Goal: Task Accomplishment & Management: Use online tool/utility

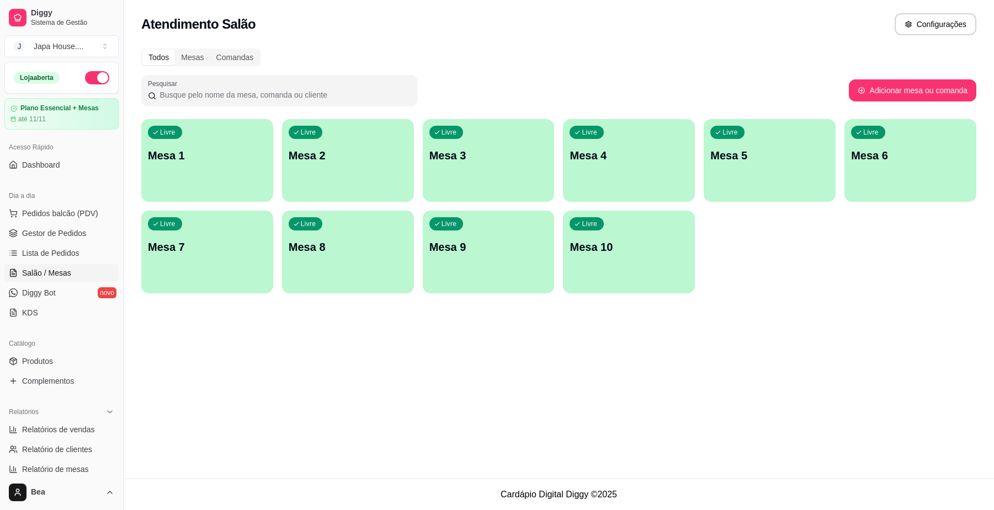
click at [228, 189] on div "button" at bounding box center [207, 195] width 132 height 13
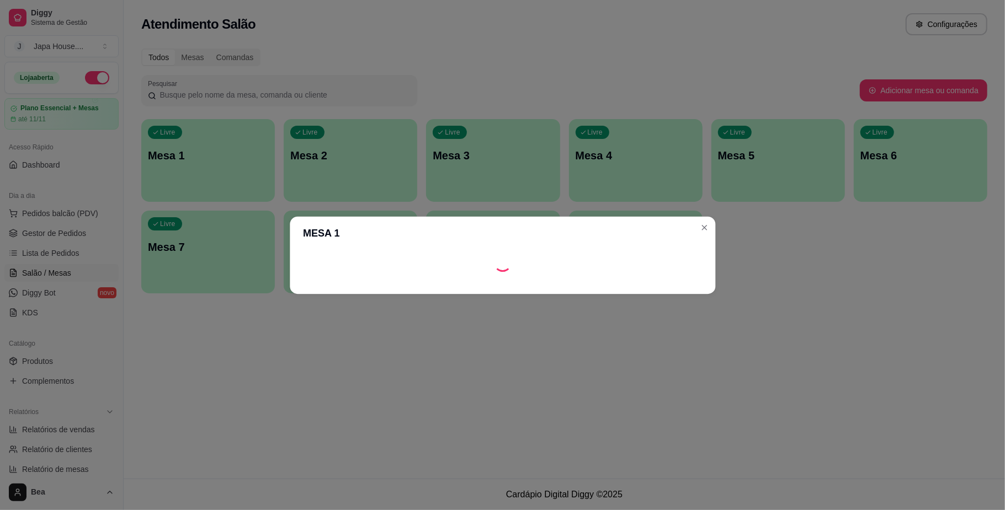
scroll to position [14, 0]
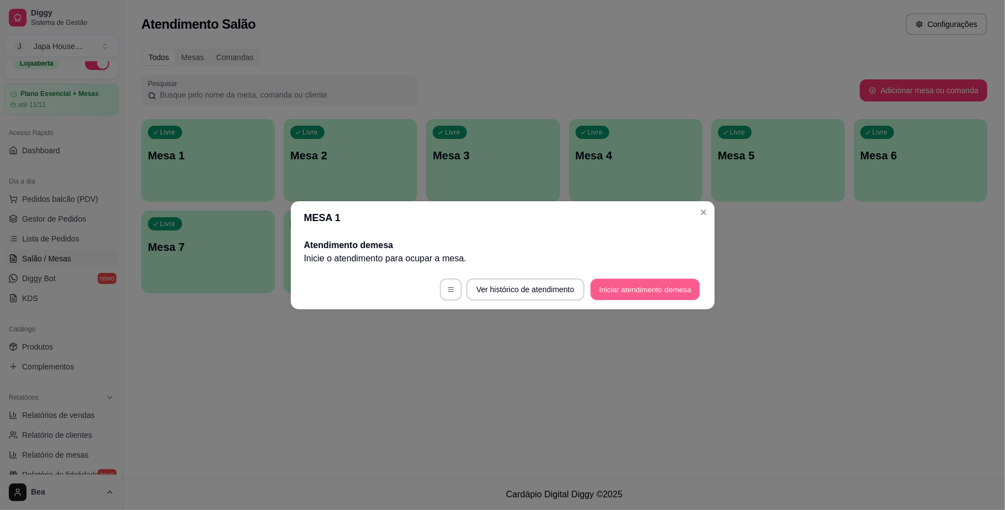
click at [618, 287] on button "Iniciar atendimento de mesa" at bounding box center [644, 290] width 109 height 22
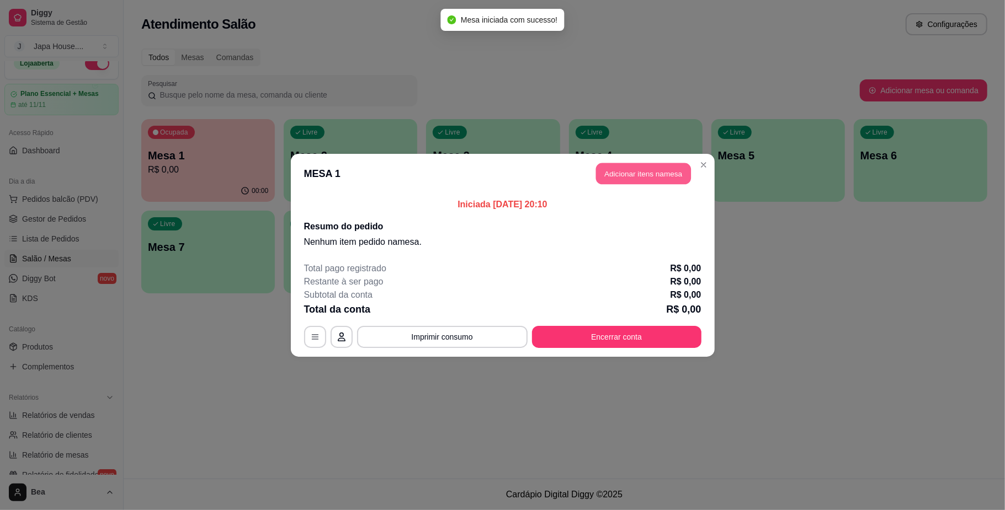
click at [660, 175] on button "Adicionar itens na mesa" at bounding box center [643, 174] width 95 height 22
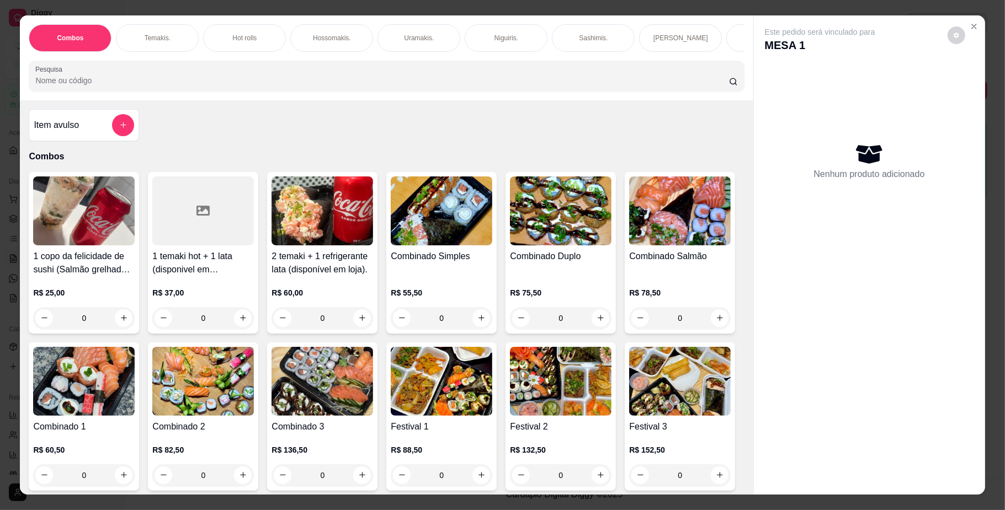
scroll to position [0, 762]
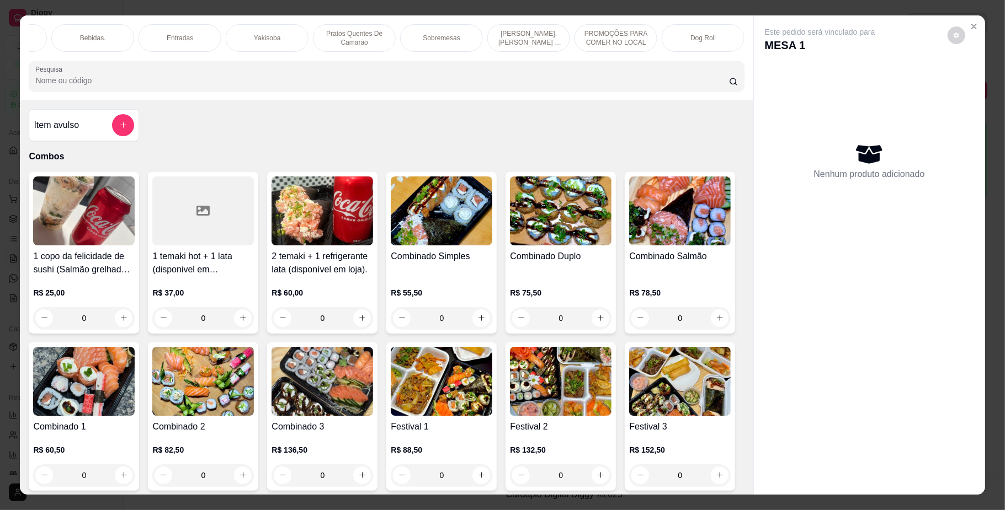
click at [228, 35] on div "Yakisoba" at bounding box center [267, 38] width 83 height 28
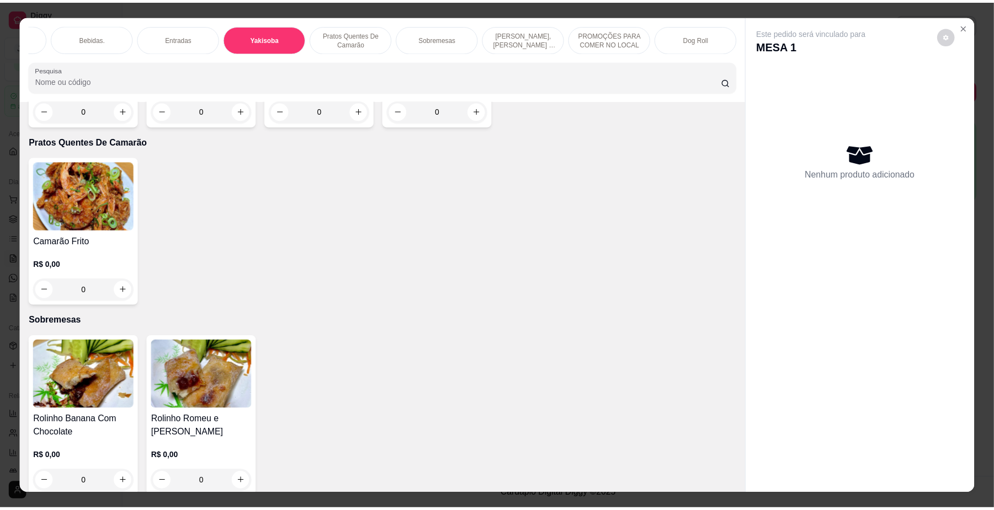
scroll to position [20, 0]
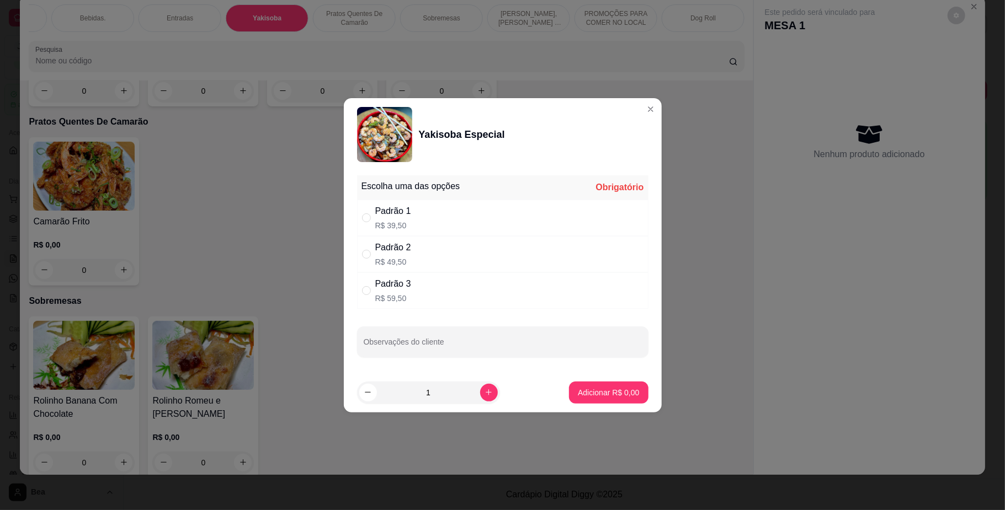
click at [448, 287] on div "Padrão 3 R$ 59,50" at bounding box center [502, 291] width 291 height 36
radio input "true"
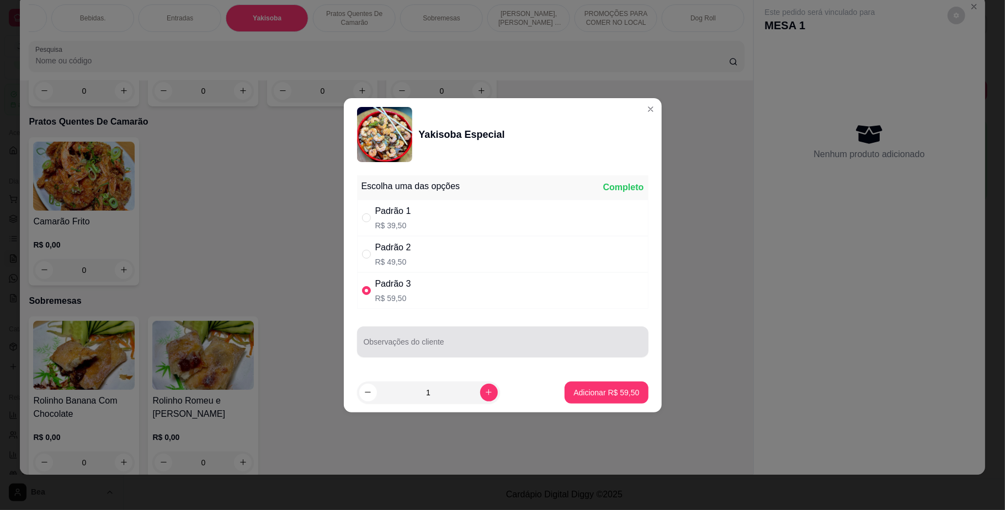
click at [487, 341] on input "Observações do cliente" at bounding box center [503, 346] width 278 height 11
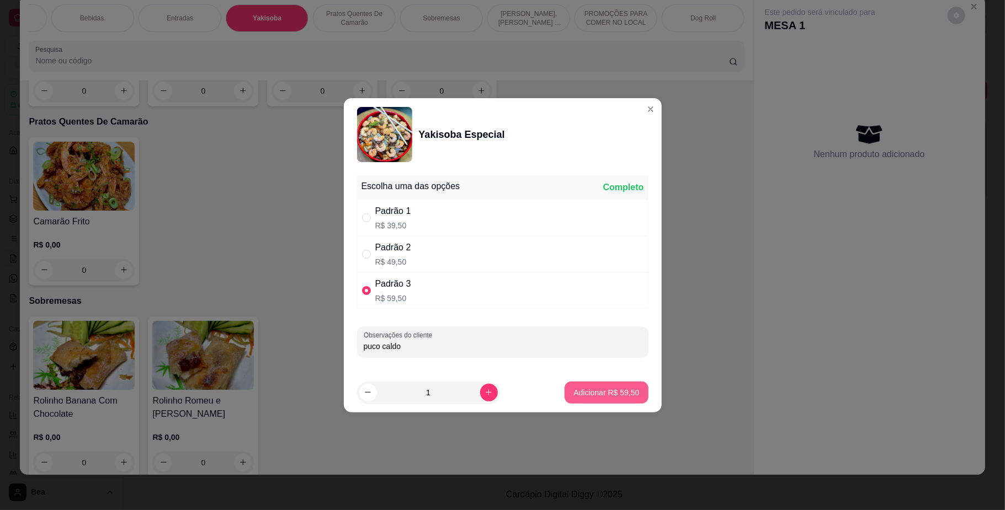
type input "puco caldo"
click at [603, 396] on p "Adicionar R$ 59,50" at bounding box center [606, 392] width 64 height 10
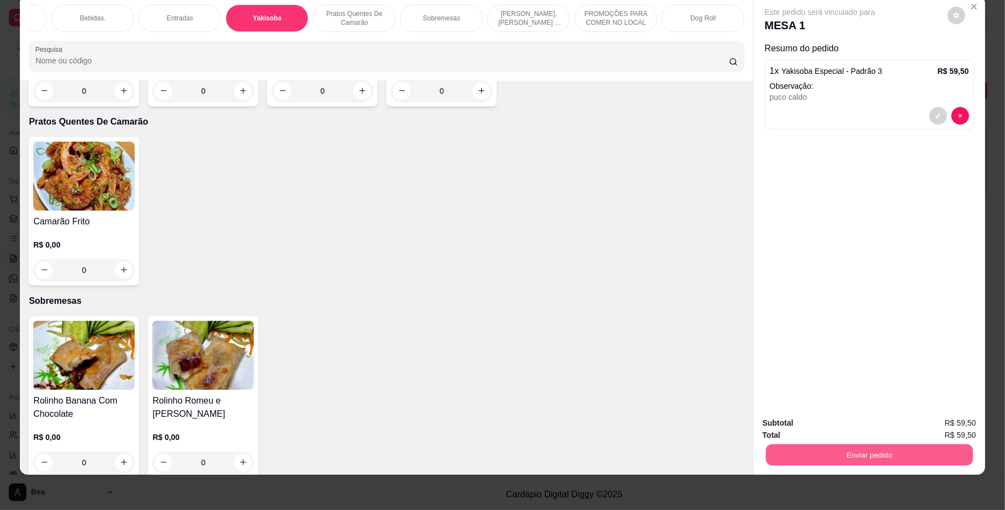
click at [870, 459] on button "Enviar pedido" at bounding box center [868, 456] width 207 height 22
click at [935, 425] on button "Enviar pedido" at bounding box center [946, 428] width 61 height 20
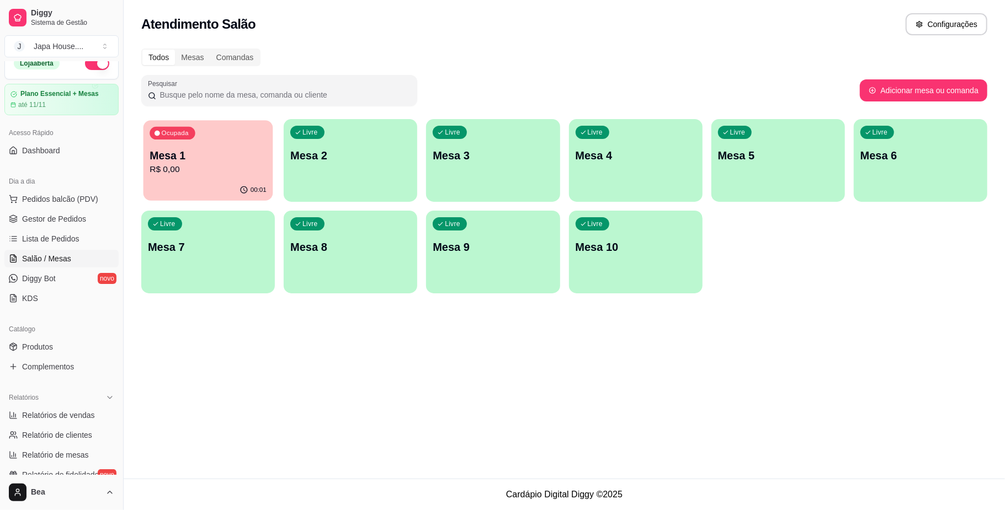
click at [195, 172] on p "R$ 0,00" at bounding box center [208, 169] width 117 height 13
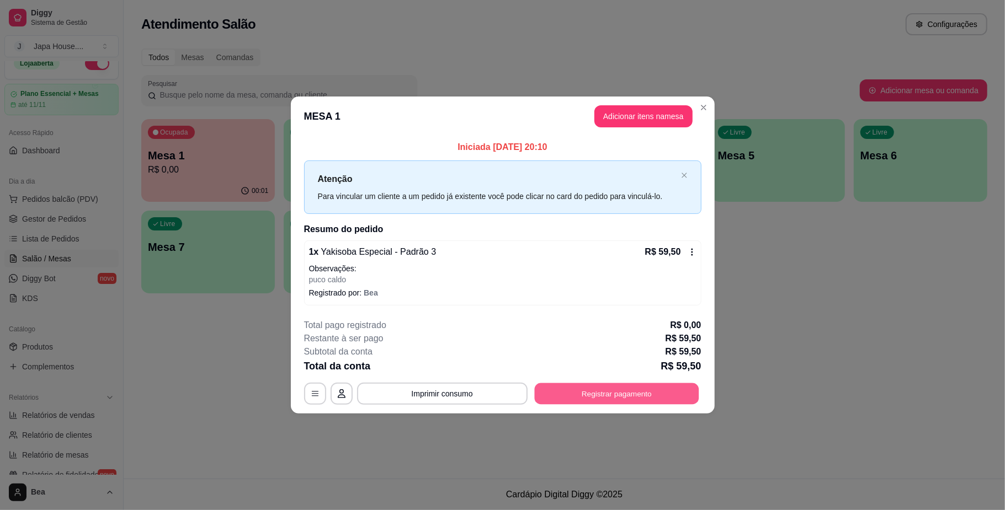
click at [539, 391] on button "Registrar pagamento" at bounding box center [616, 394] width 164 height 22
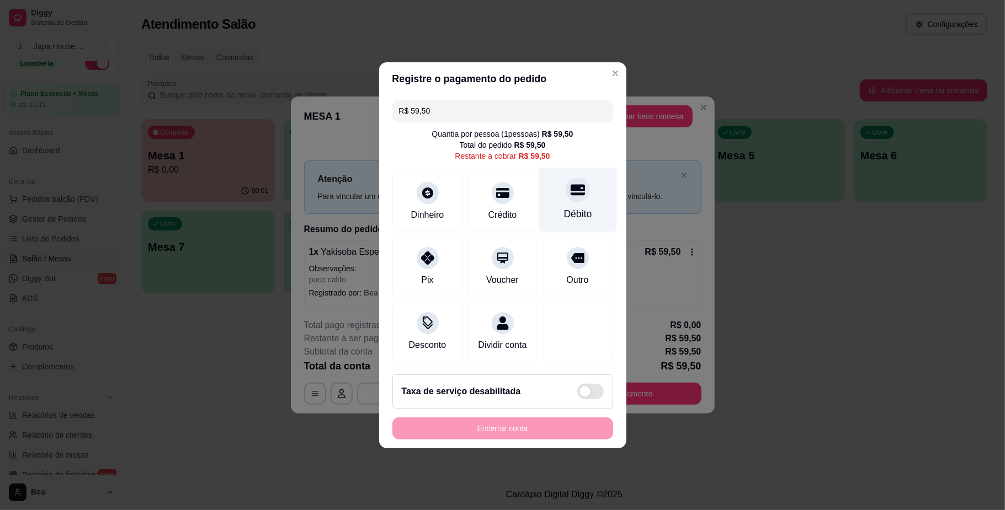
click at [551, 182] on div "Débito" at bounding box center [577, 199] width 78 height 65
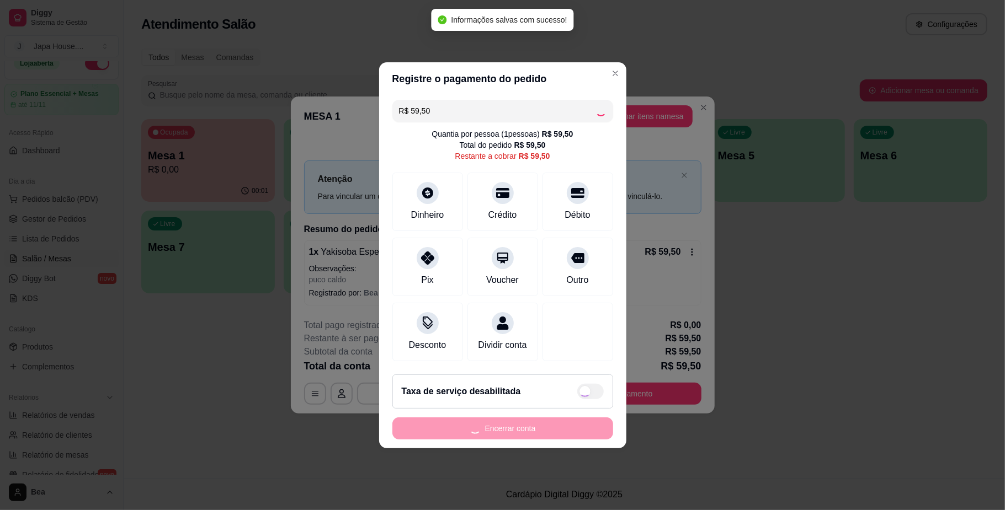
type input "R$ 0,00"
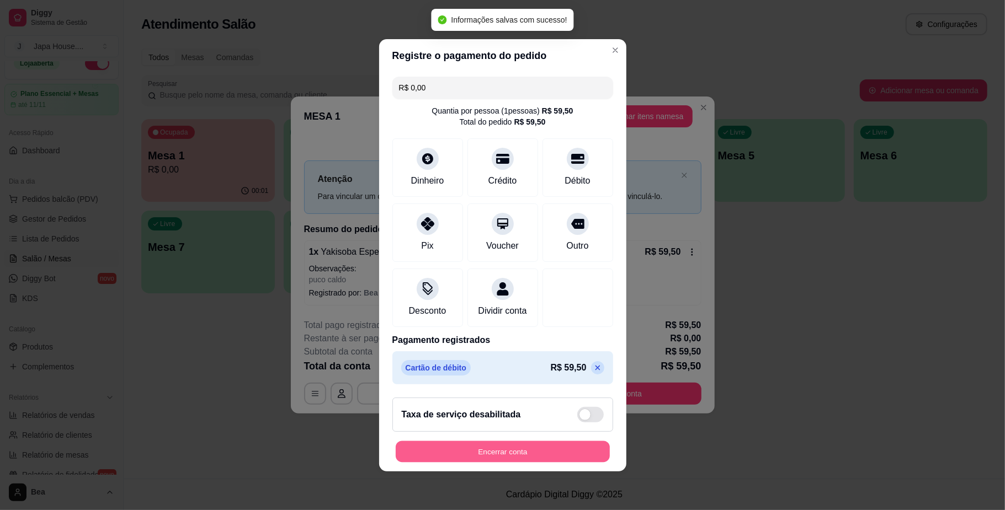
click at [477, 459] on button "Encerrar conta" at bounding box center [503, 452] width 214 height 22
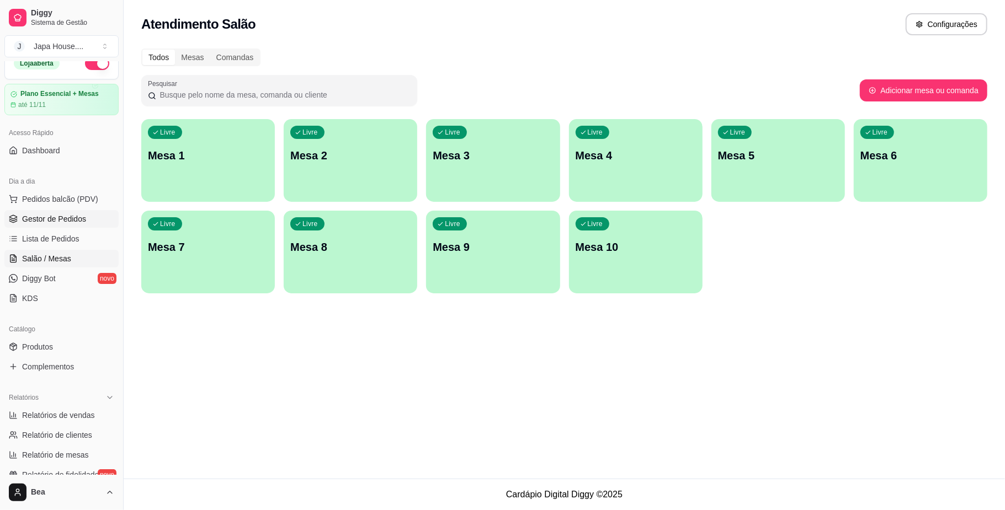
click at [77, 220] on span "Gestor de Pedidos" at bounding box center [54, 219] width 64 height 11
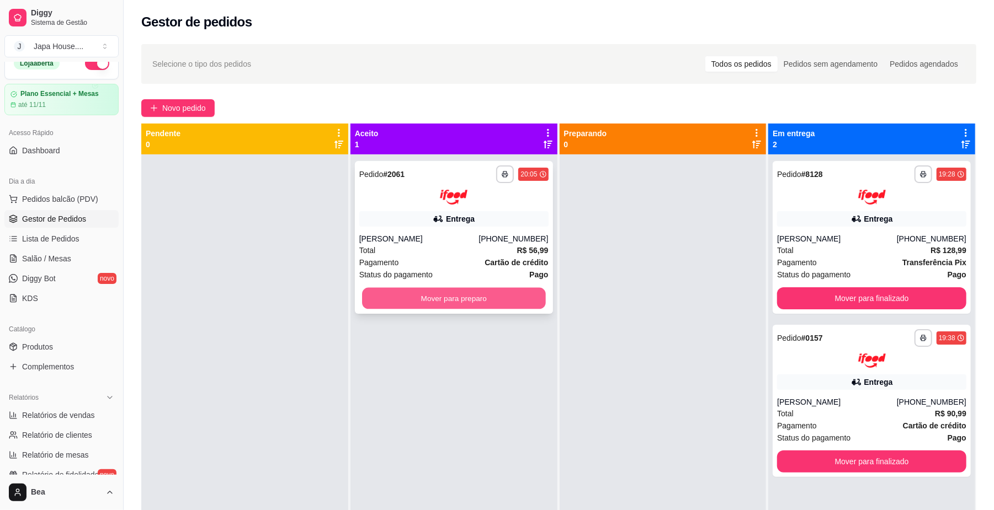
click at [510, 305] on button "Mover para preparo" at bounding box center [453, 298] width 183 height 22
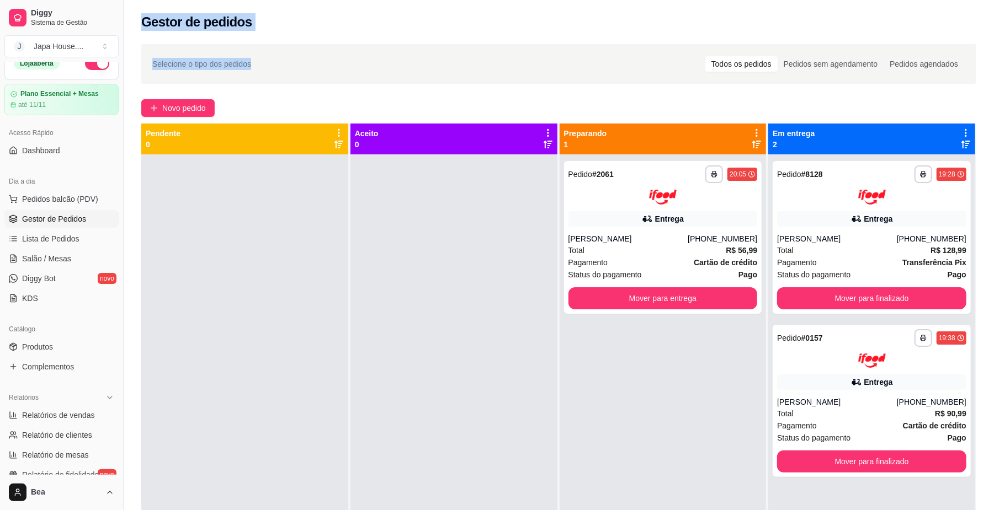
drag, startPoint x: 140, startPoint y: 20, endPoint x: 308, endPoint y: 44, distance: 169.4
click at [308, 44] on div "**********" at bounding box center [559, 323] width 870 height 647
click at [308, 44] on div "Selecione o tipo dos pedidos Todos os pedidos Pedidos sem agendamento Pedidos a…" at bounding box center [558, 64] width 835 height 40
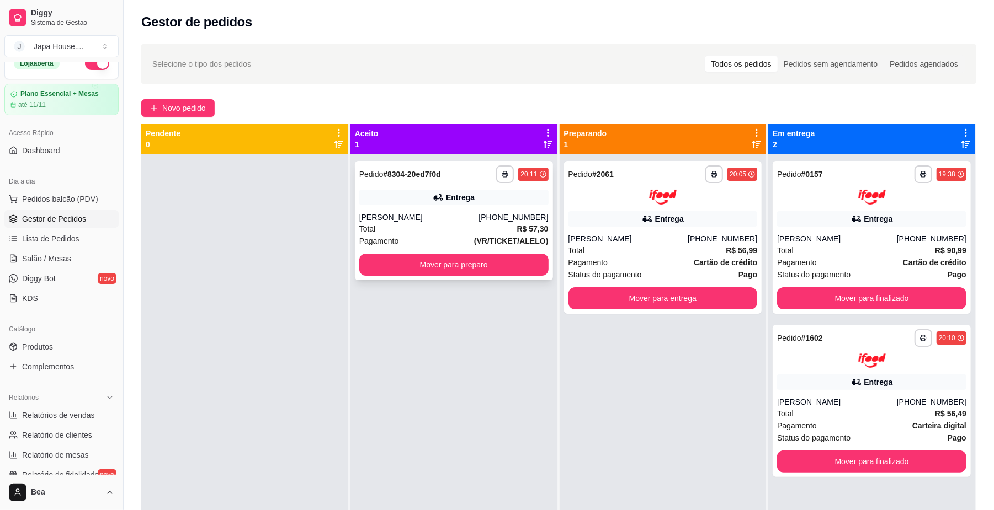
click at [511, 219] on div "[PHONE_NUMBER]" at bounding box center [513, 217] width 70 height 11
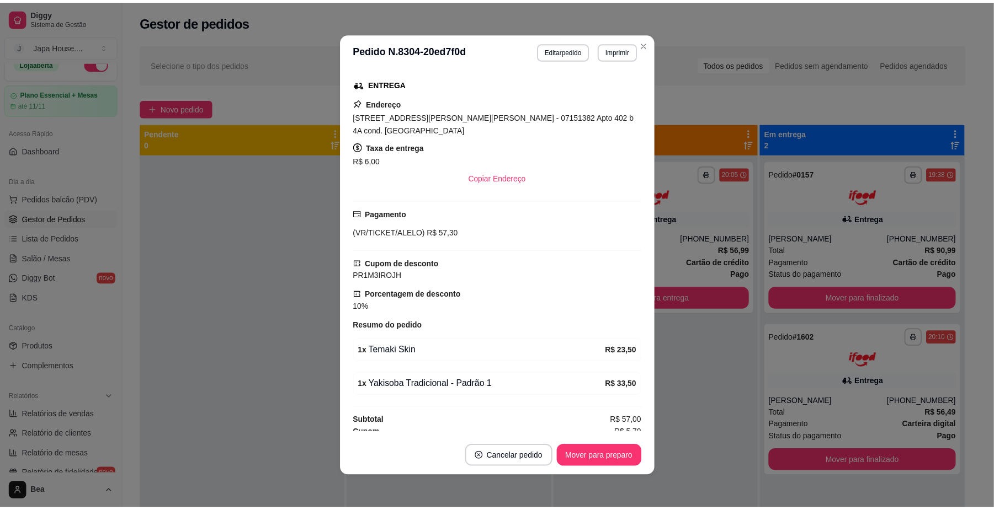
scroll to position [250, 0]
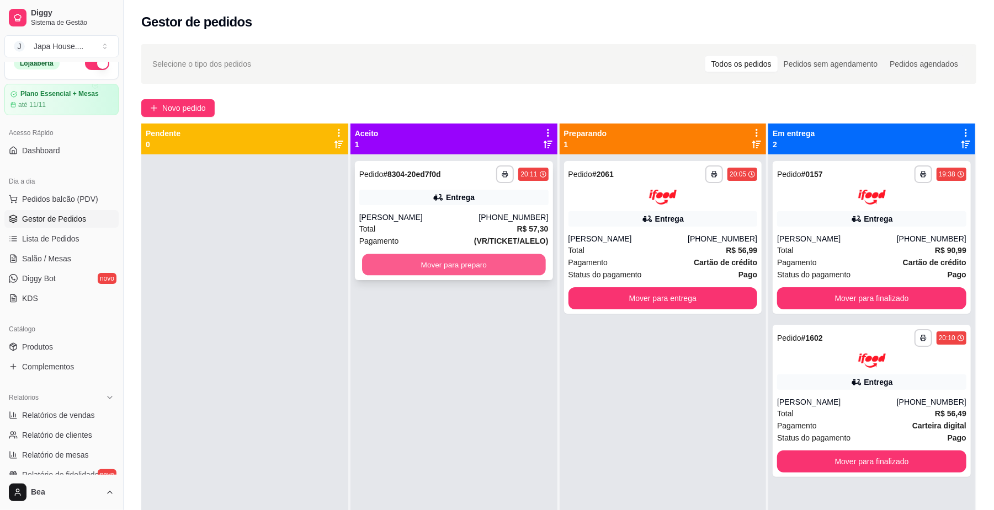
click at [398, 274] on button "Mover para preparo" at bounding box center [453, 265] width 183 height 22
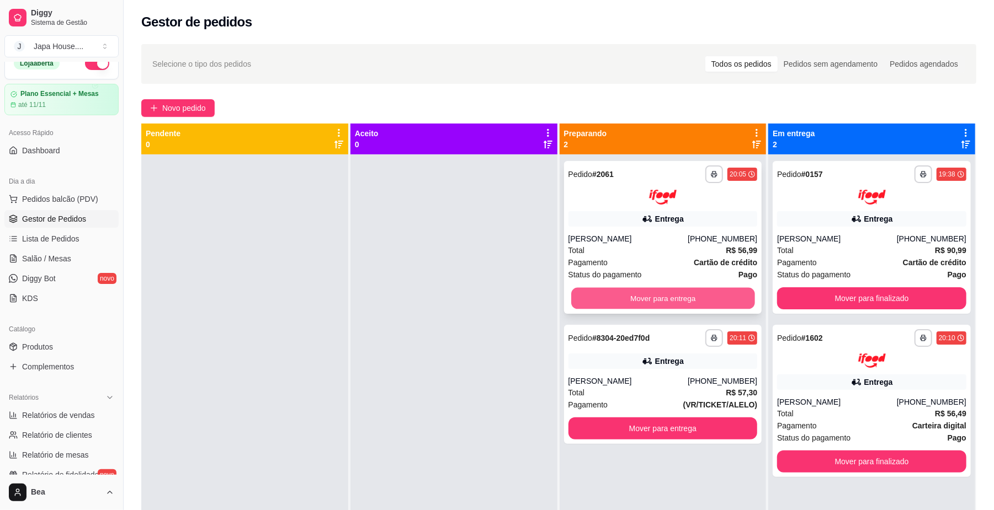
click at [623, 294] on button "Mover para entrega" at bounding box center [662, 298] width 183 height 22
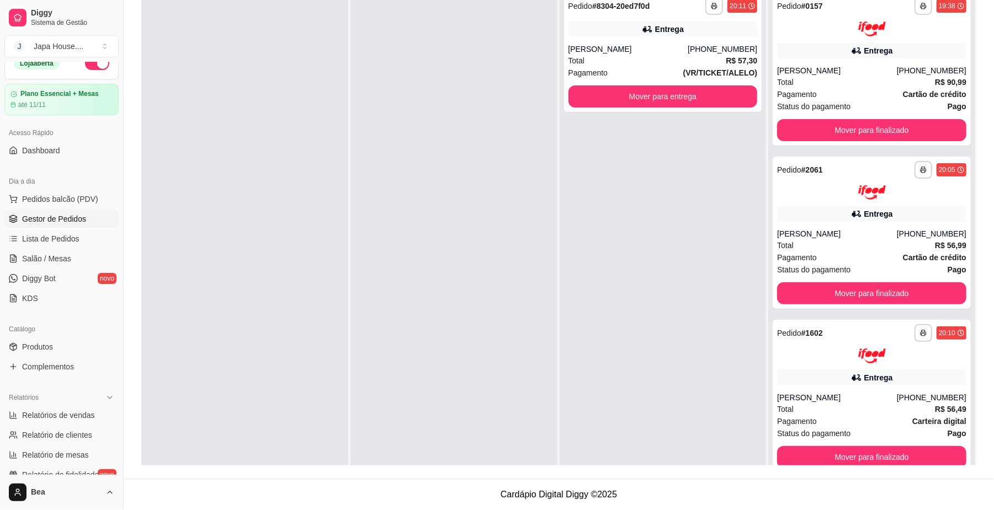
scroll to position [0, 0]
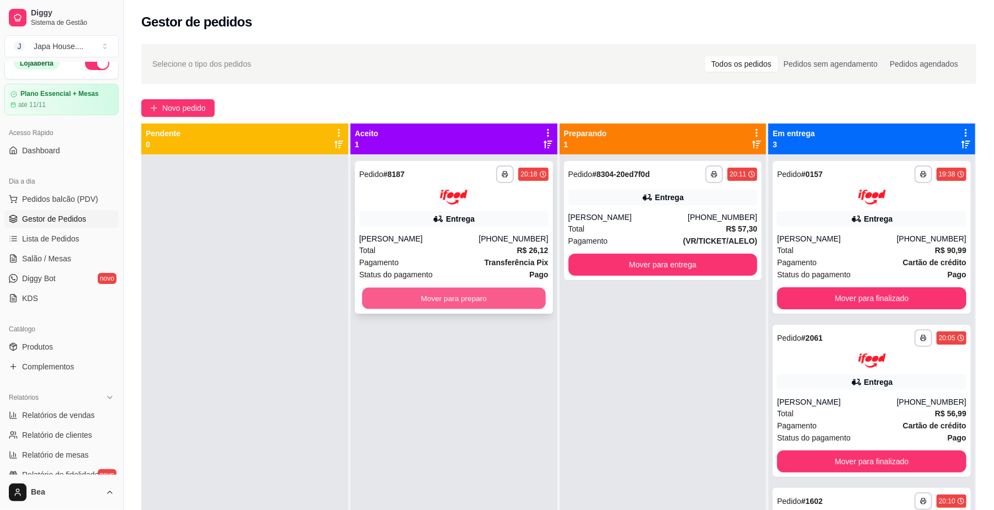
click at [485, 298] on button "Mover para preparo" at bounding box center [453, 298] width 183 height 22
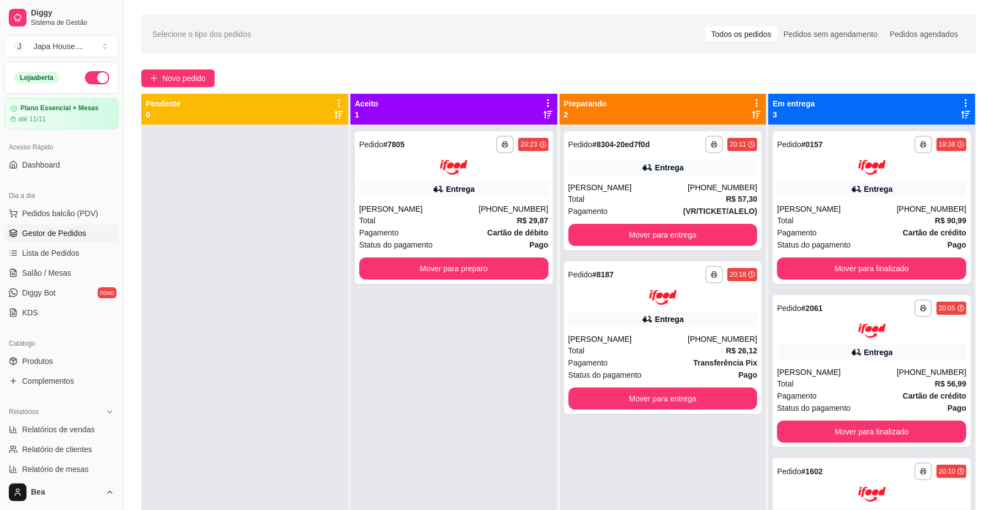
click at [500, 322] on div "**********" at bounding box center [453, 380] width 207 height 510
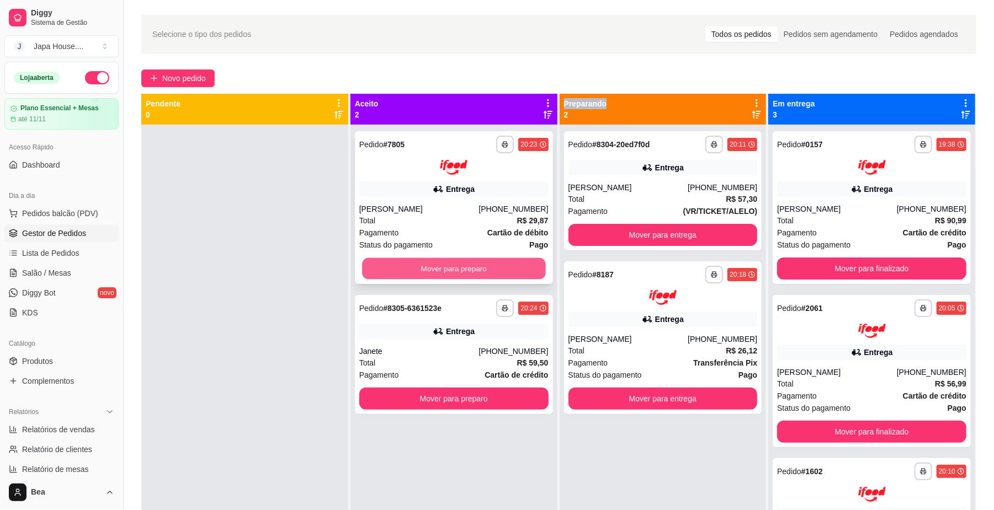
click at [457, 263] on button "Mover para preparo" at bounding box center [453, 269] width 183 height 22
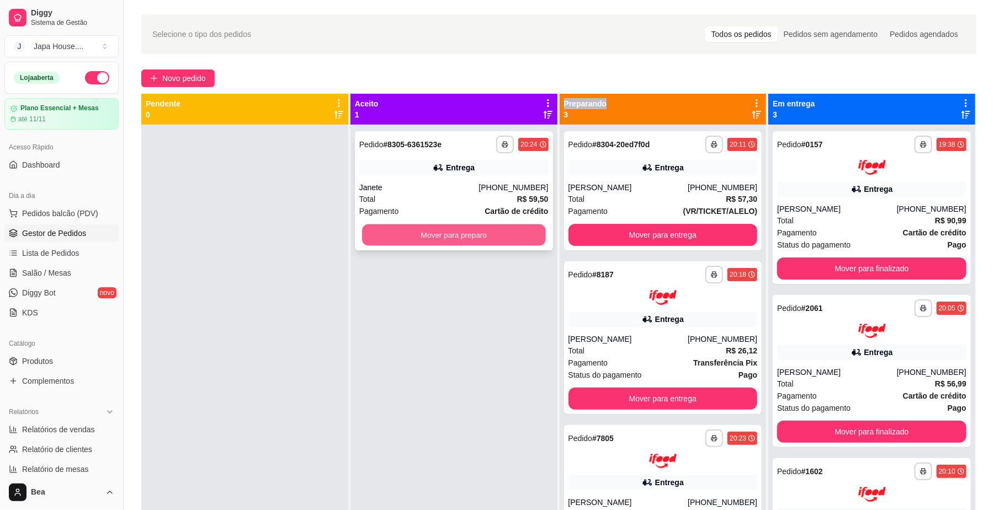
click at [467, 235] on button "Mover para preparo" at bounding box center [453, 236] width 183 height 22
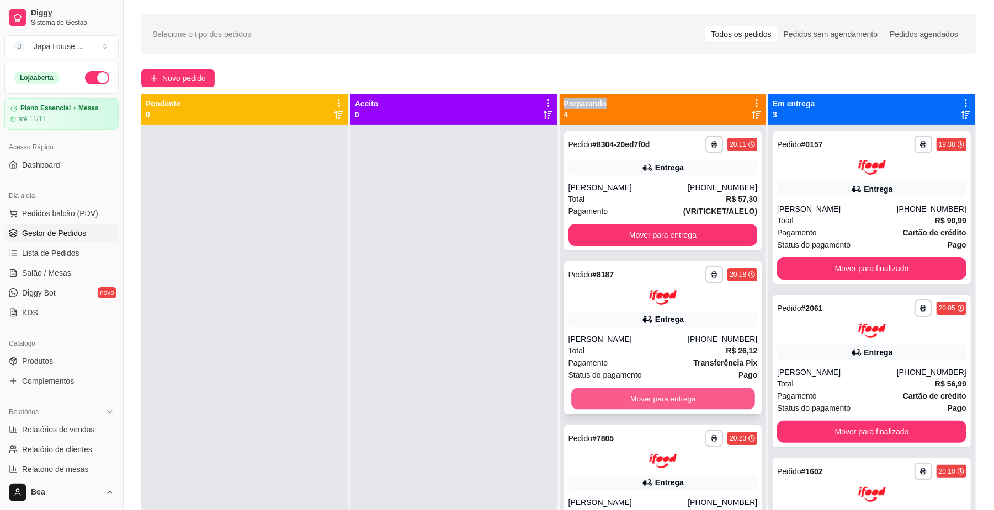
click at [715, 388] on button "Mover para entrega" at bounding box center [662, 399] width 183 height 22
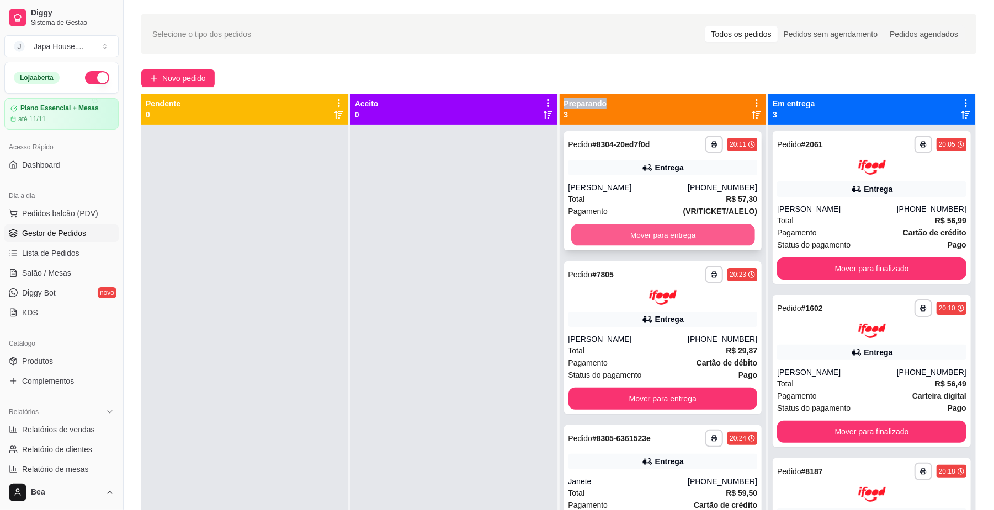
click at [643, 238] on button "Mover para entrega" at bounding box center [662, 236] width 183 height 22
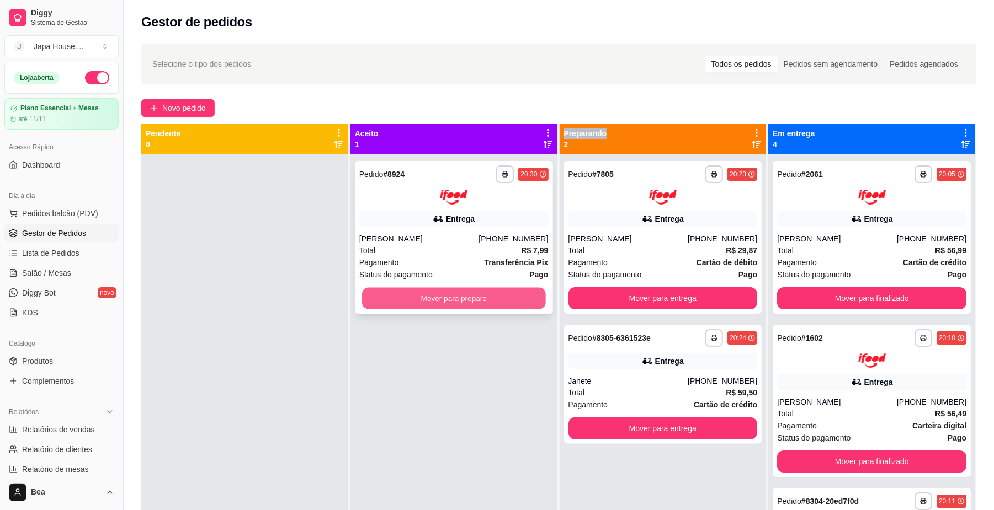
click at [502, 298] on button "Mover para preparo" at bounding box center [453, 298] width 183 height 22
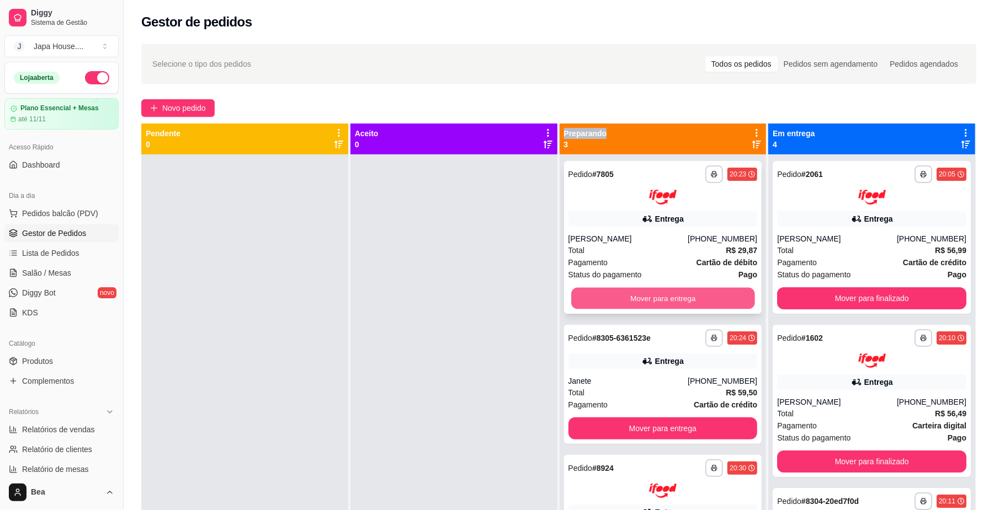
click at [698, 287] on button "Mover para entrega" at bounding box center [662, 298] width 183 height 22
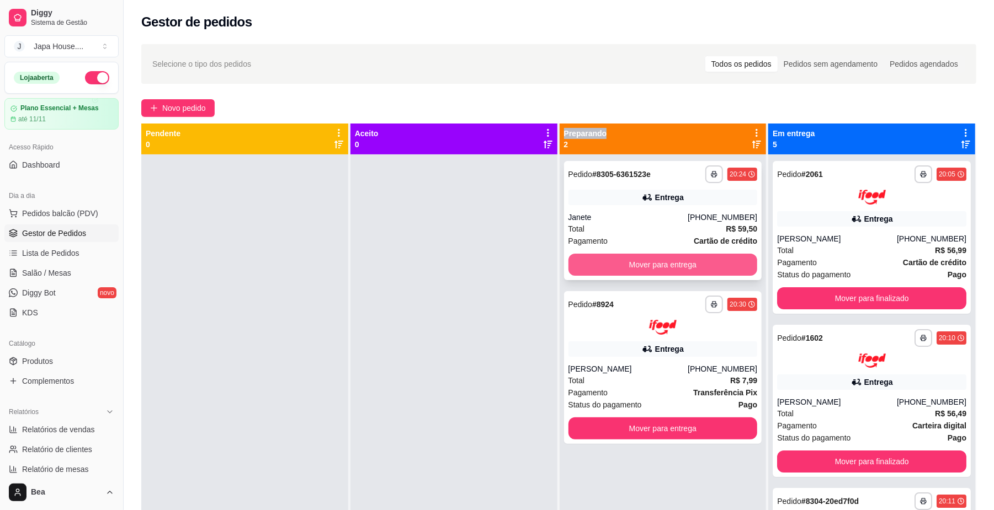
click at [660, 257] on button "Mover para entrega" at bounding box center [662, 265] width 189 height 22
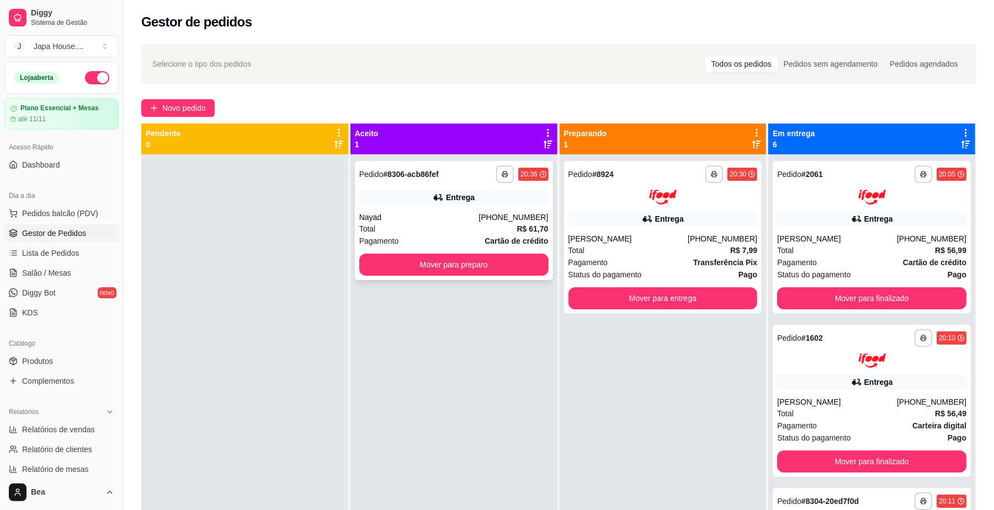
click at [508, 232] on div "Total R$ 61,70" at bounding box center [453, 229] width 189 height 12
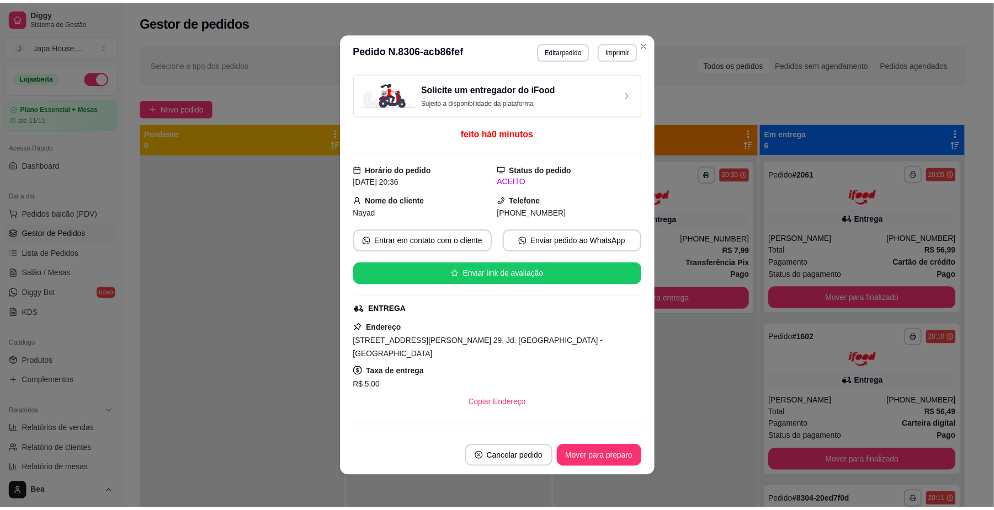
scroll to position [237, 0]
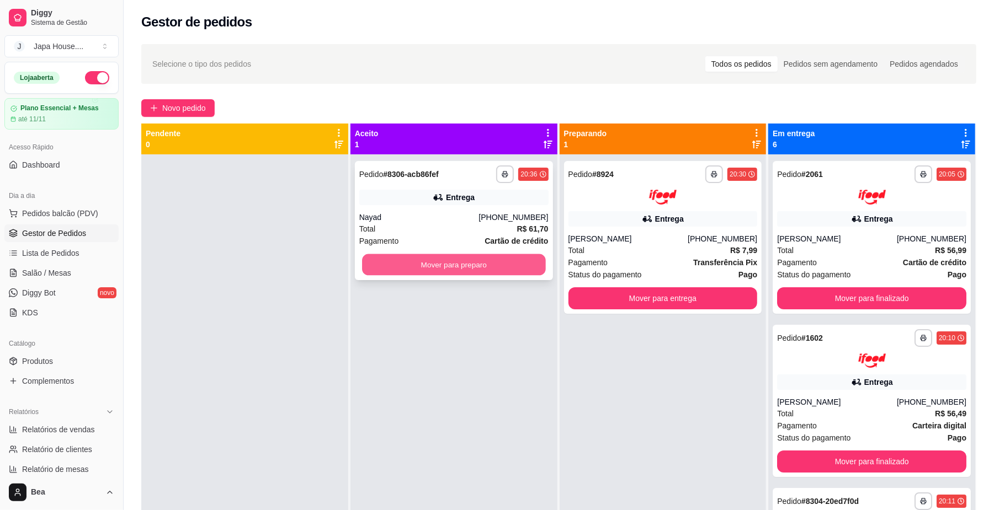
click at [460, 270] on button "Mover para preparo" at bounding box center [453, 265] width 183 height 22
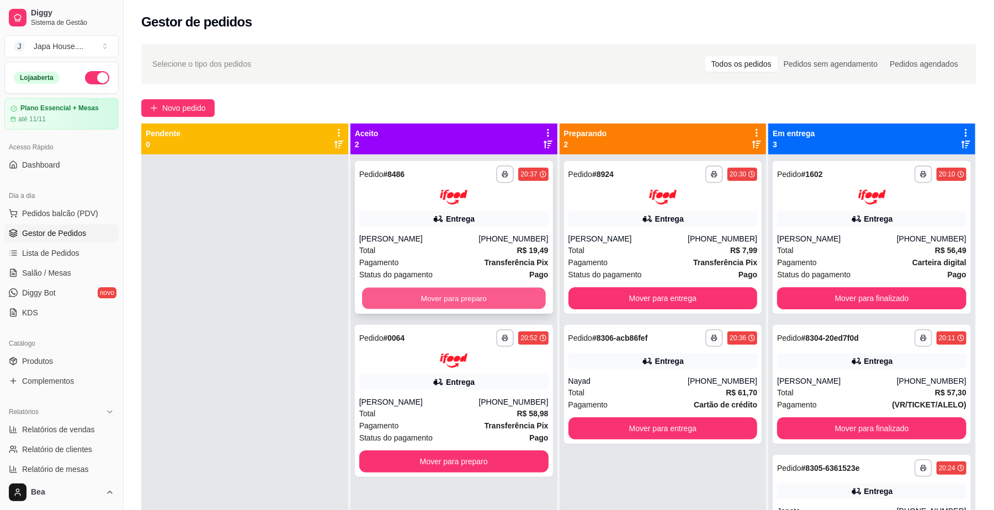
click at [524, 289] on button "Mover para preparo" at bounding box center [453, 298] width 183 height 22
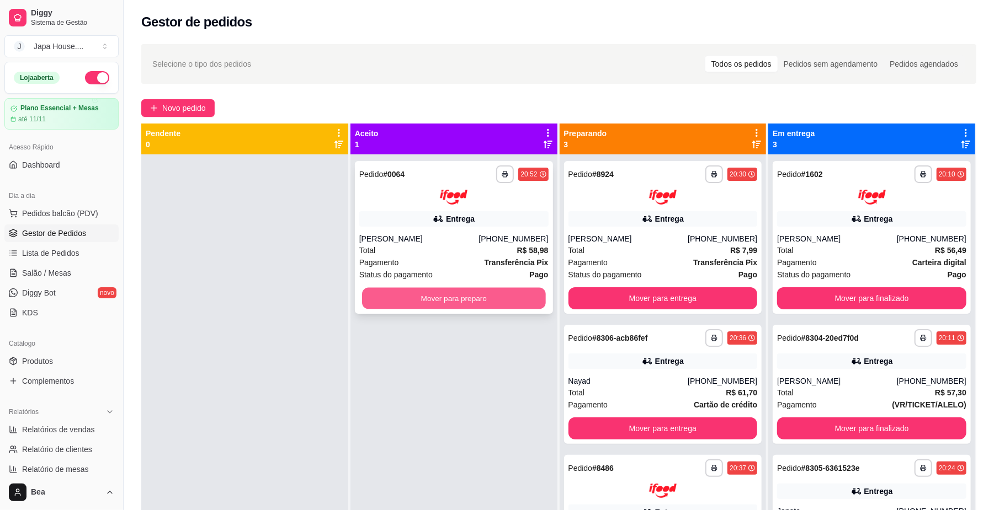
click at [499, 296] on button "Mover para preparo" at bounding box center [453, 298] width 183 height 22
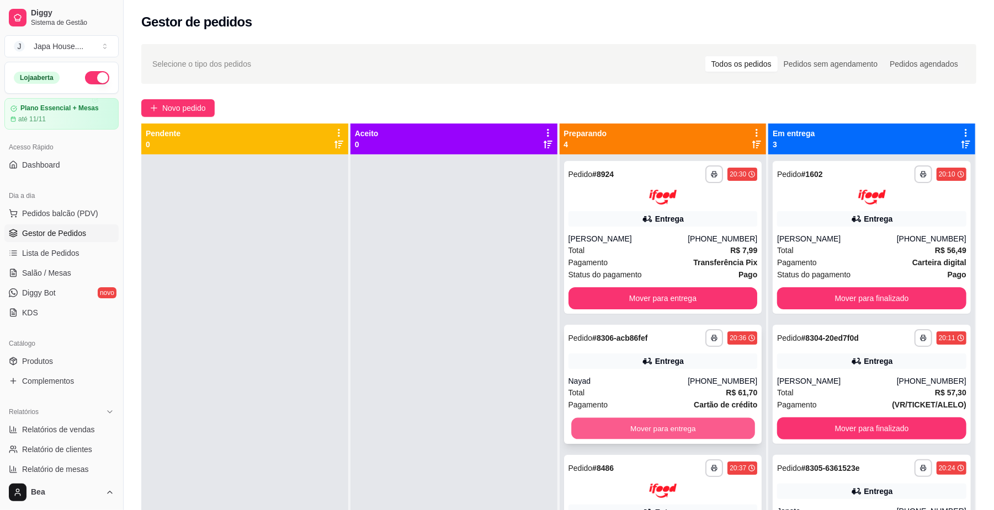
click at [671, 426] on button "Mover para entrega" at bounding box center [662, 429] width 183 height 22
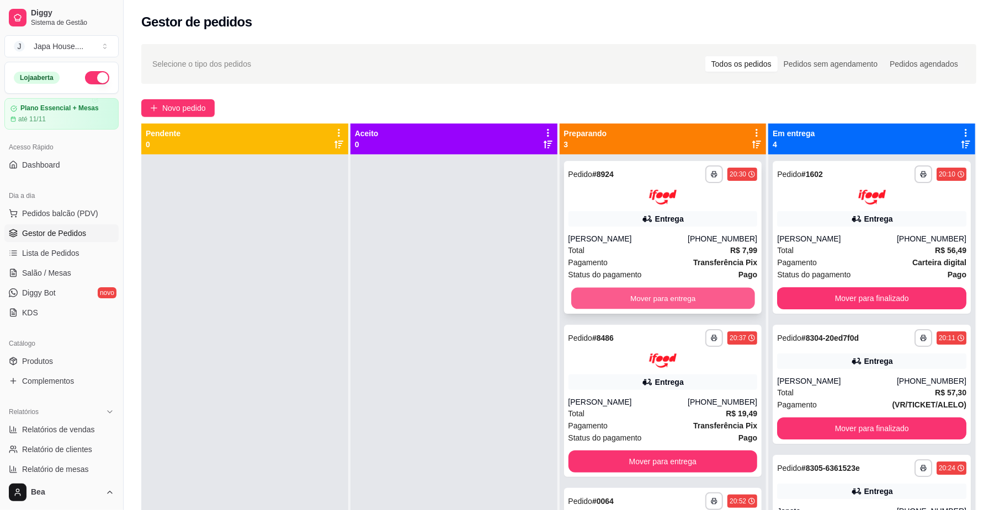
click at [683, 301] on button "Mover para entrega" at bounding box center [662, 298] width 183 height 22
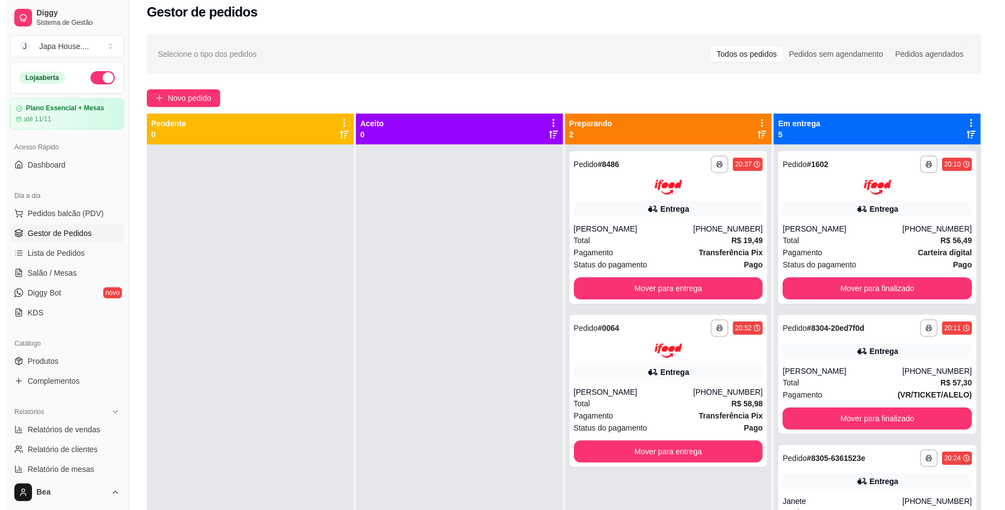
scroll to position [0, 0]
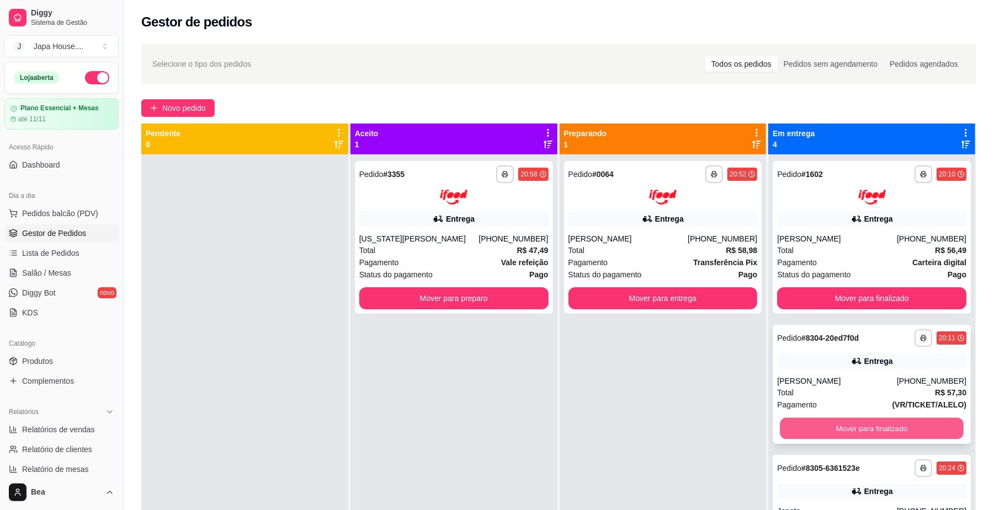
click at [813, 433] on button "Mover para finalizado" at bounding box center [871, 429] width 183 height 22
click at [818, 433] on button "Mover para finalizado" at bounding box center [871, 429] width 183 height 22
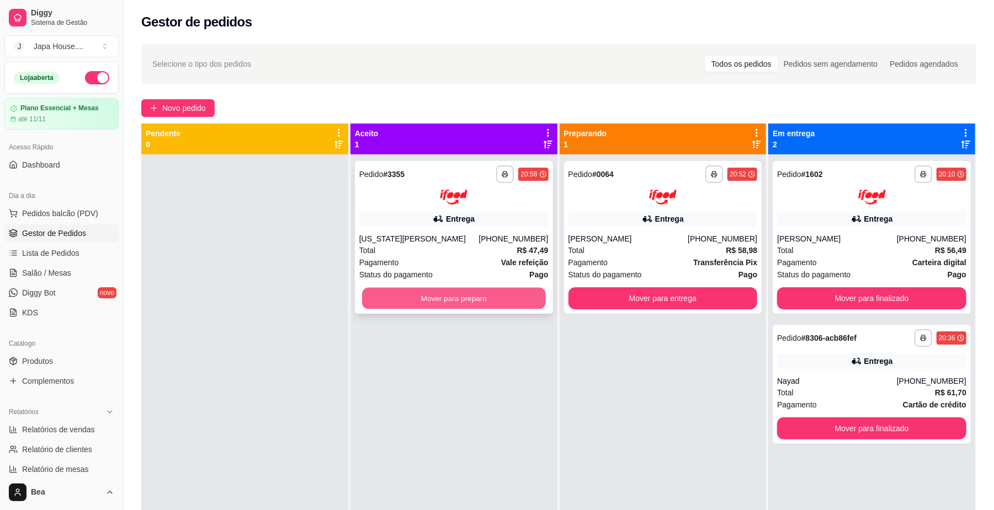
click at [517, 298] on button "Mover para preparo" at bounding box center [453, 298] width 183 height 22
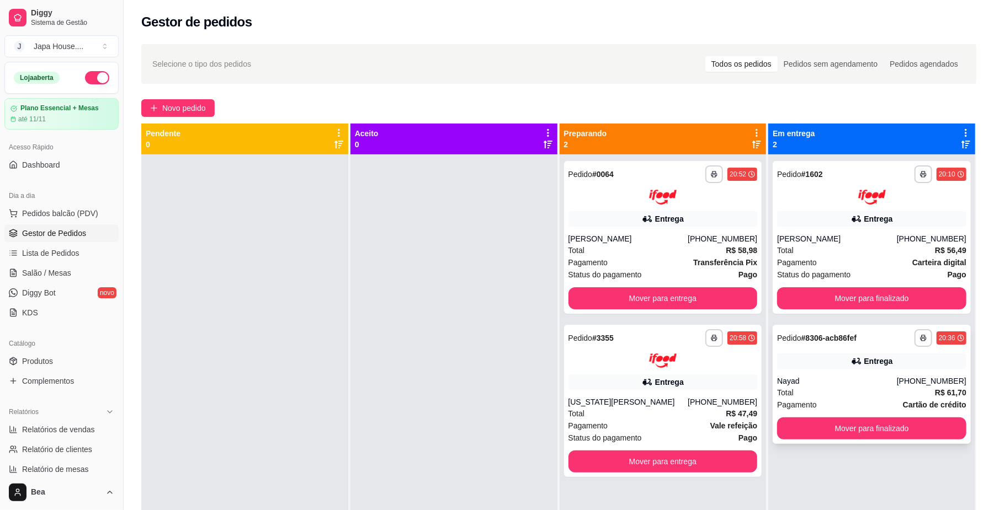
click at [815, 384] on div "**********" at bounding box center [871, 384] width 198 height 119
click at [815, 384] on div "Nayad" at bounding box center [837, 381] width 120 height 11
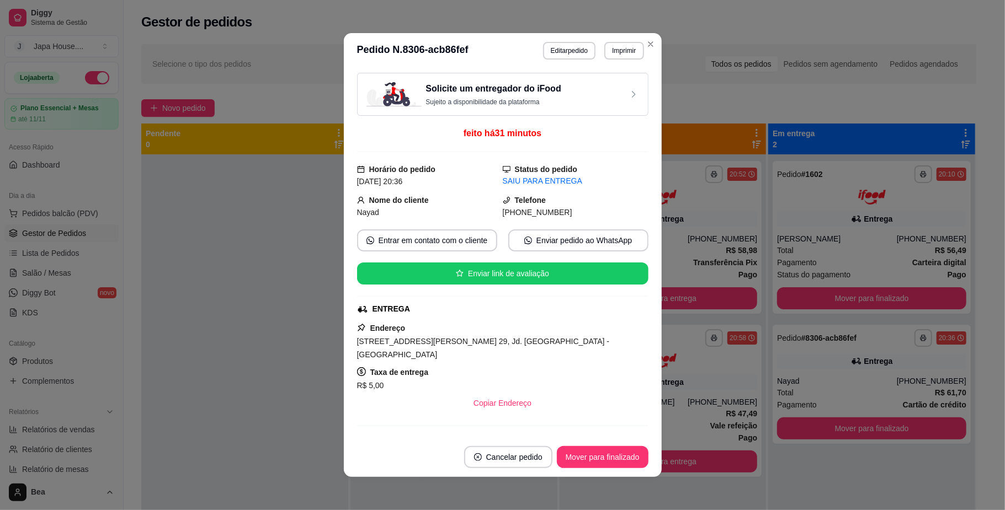
scroll to position [237, 0]
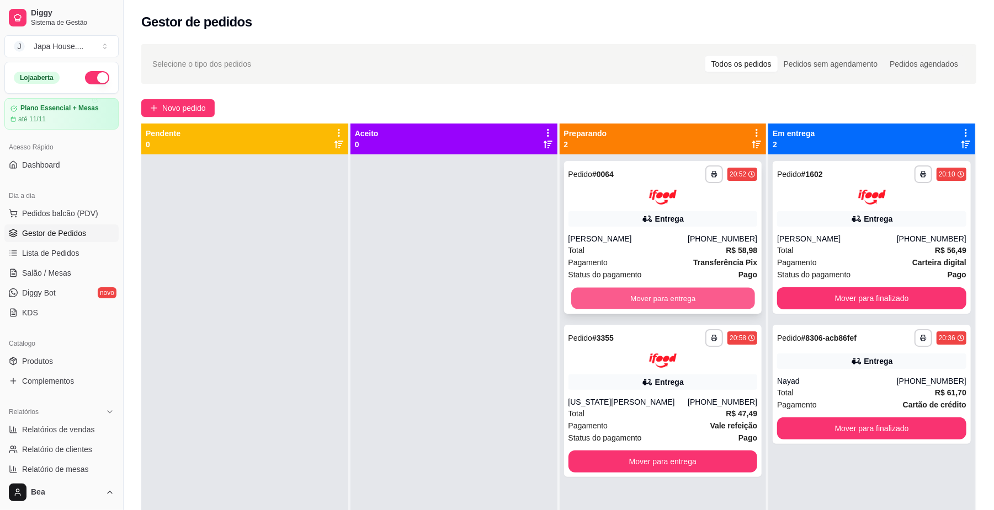
click at [704, 301] on button "Mover para entrega" at bounding box center [662, 298] width 183 height 22
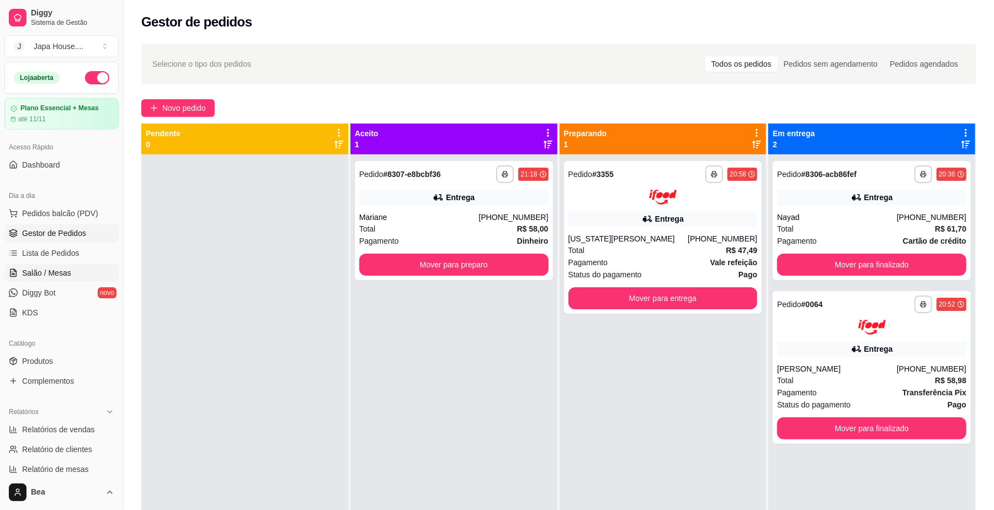
click at [25, 273] on span "Salão / Mesas" at bounding box center [46, 273] width 49 height 11
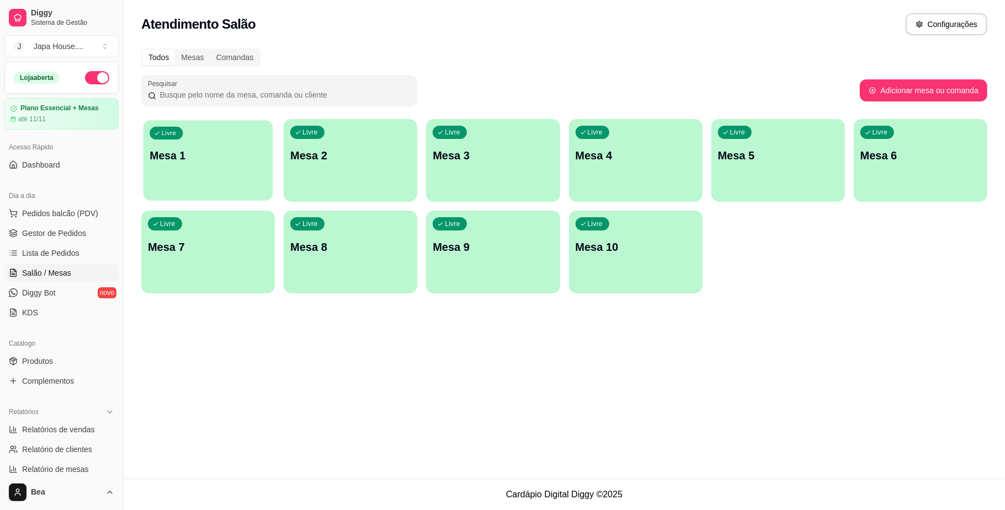
click at [173, 163] on div "Livre Mesa 1" at bounding box center [208, 153] width 130 height 67
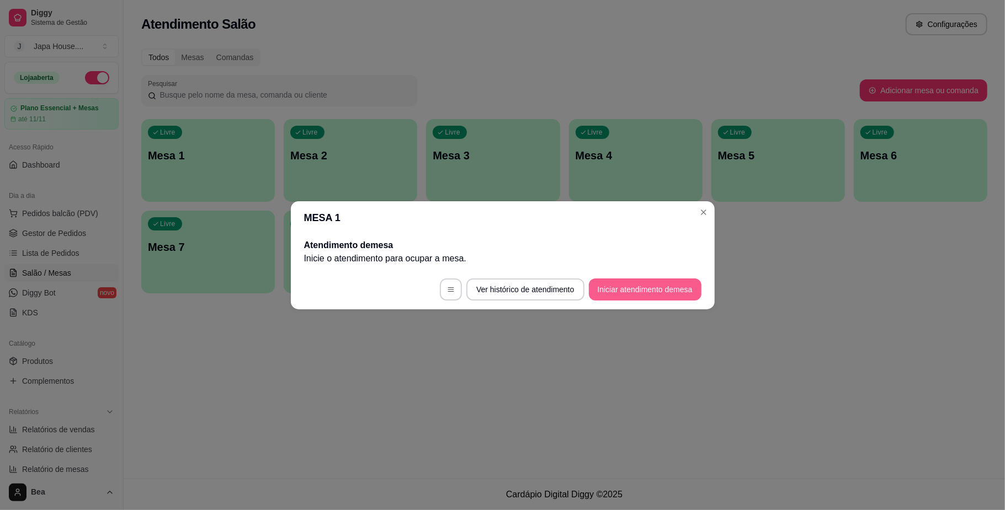
click at [607, 282] on button "Iniciar atendimento de mesa" at bounding box center [645, 290] width 113 height 22
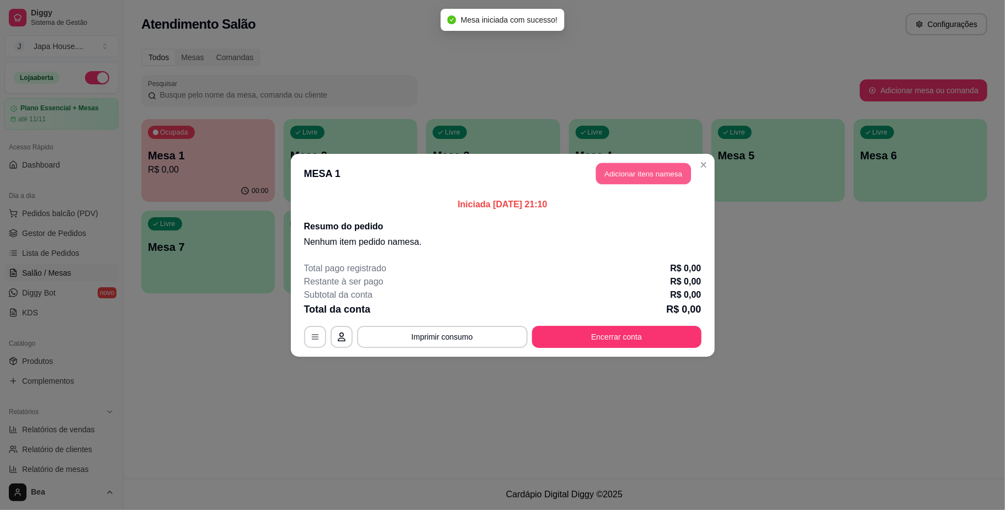
click at [620, 166] on button "Adicionar itens na mesa" at bounding box center [643, 174] width 95 height 22
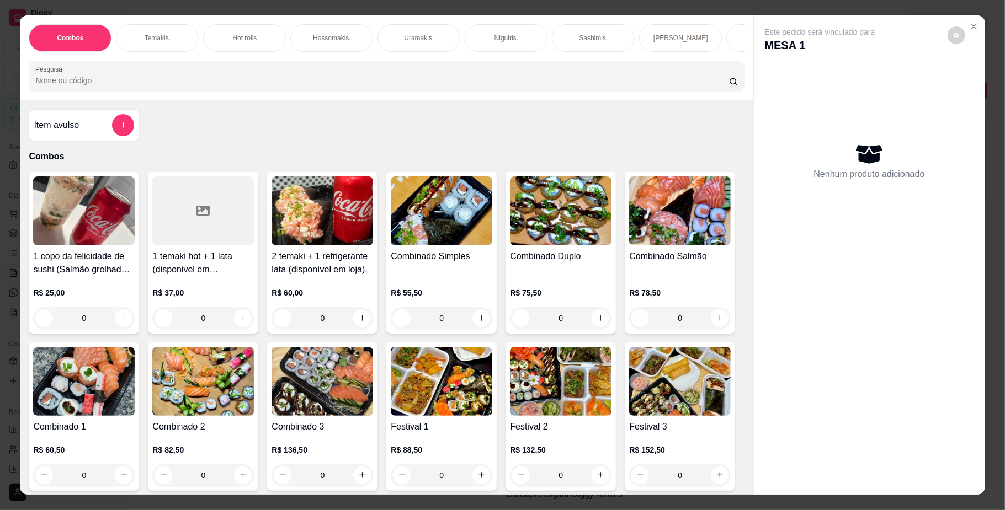
scroll to position [0, 626]
click at [407, 30] on div "Yakisoba" at bounding box center [403, 38] width 83 height 28
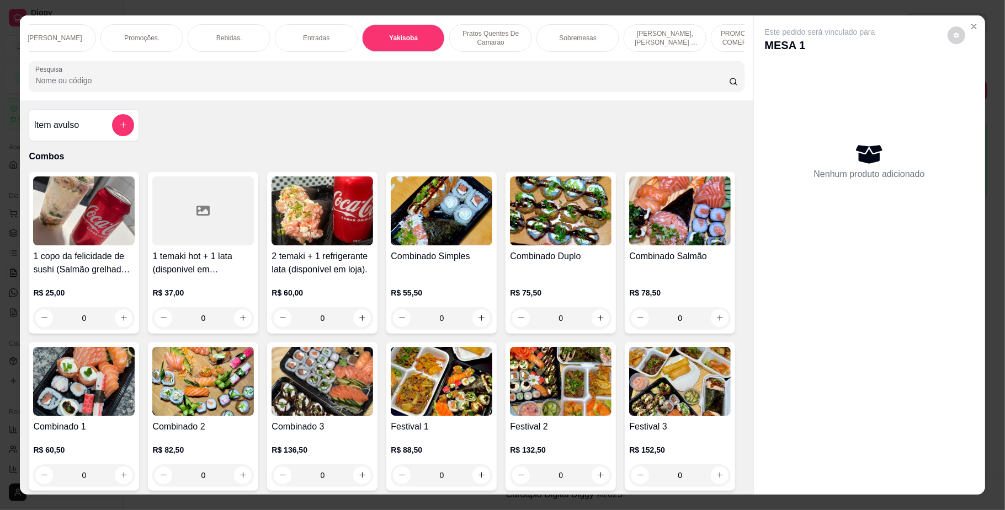
scroll to position [20, 0]
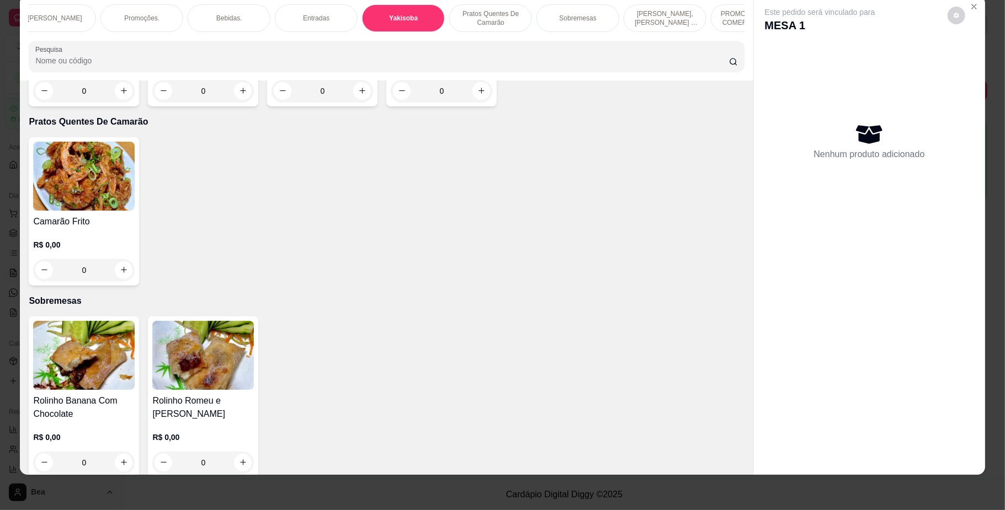
click at [67, 49] on h4 "Yakisoba Tradicional" at bounding box center [84, 42] width 102 height 13
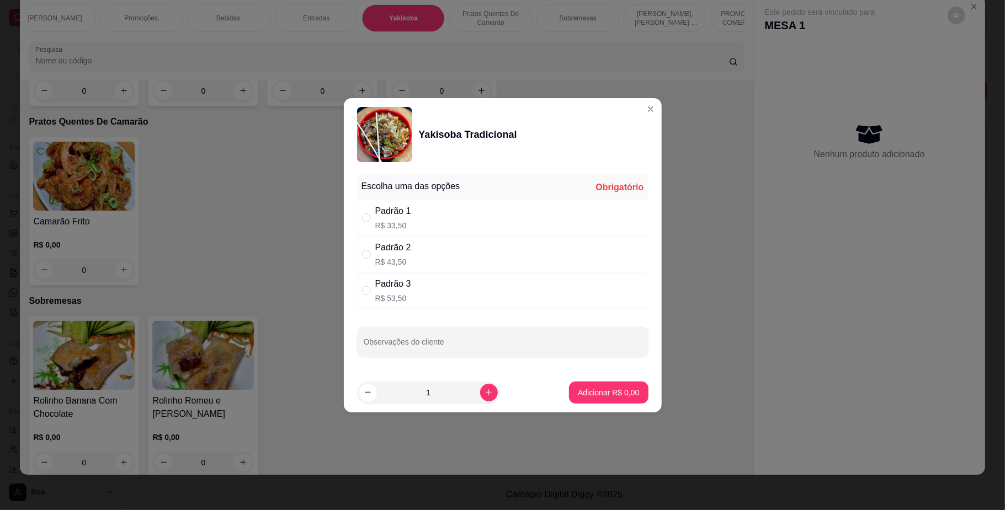
click at [403, 252] on div "Padrão 2" at bounding box center [393, 247] width 36 height 13
radio input "true"
click at [585, 389] on p "Adicionar R$ 43,50" at bounding box center [606, 392] width 66 height 11
type input "1"
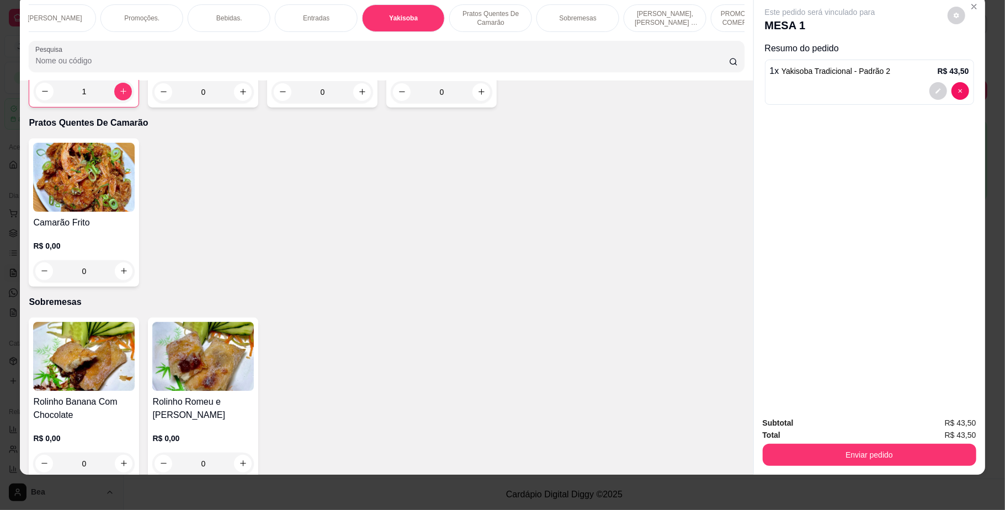
click at [232, 14] on p "Bebidas." at bounding box center [229, 18] width 26 height 9
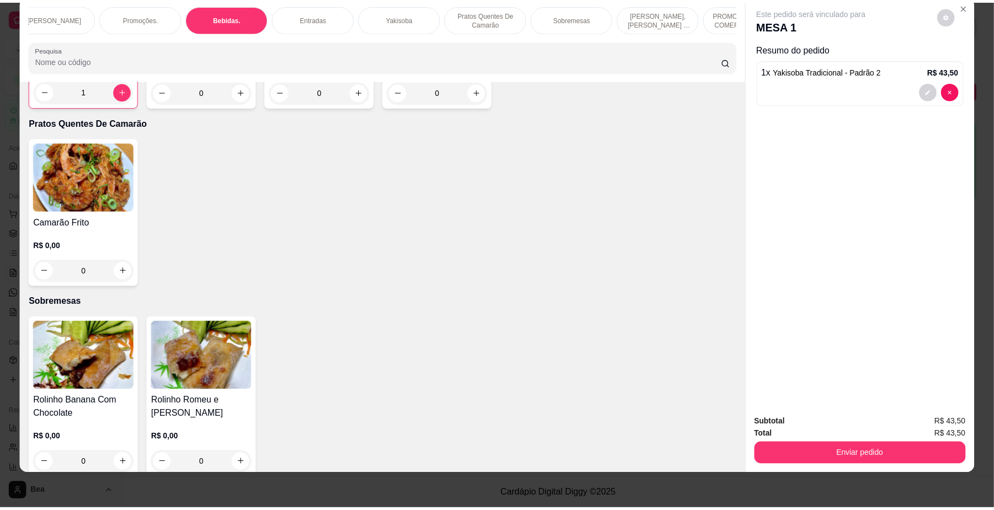
scroll to position [2372, 0]
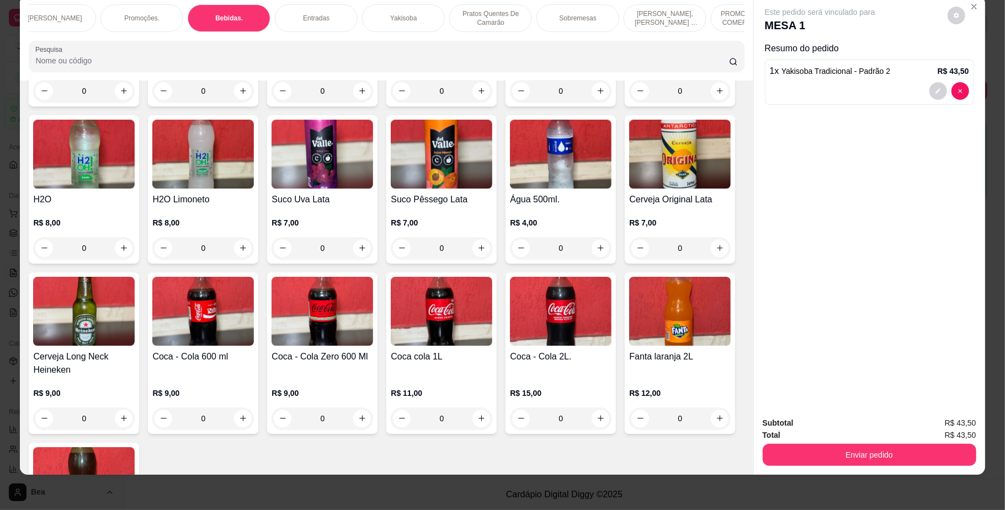
click at [135, 346] on img at bounding box center [84, 311] width 102 height 69
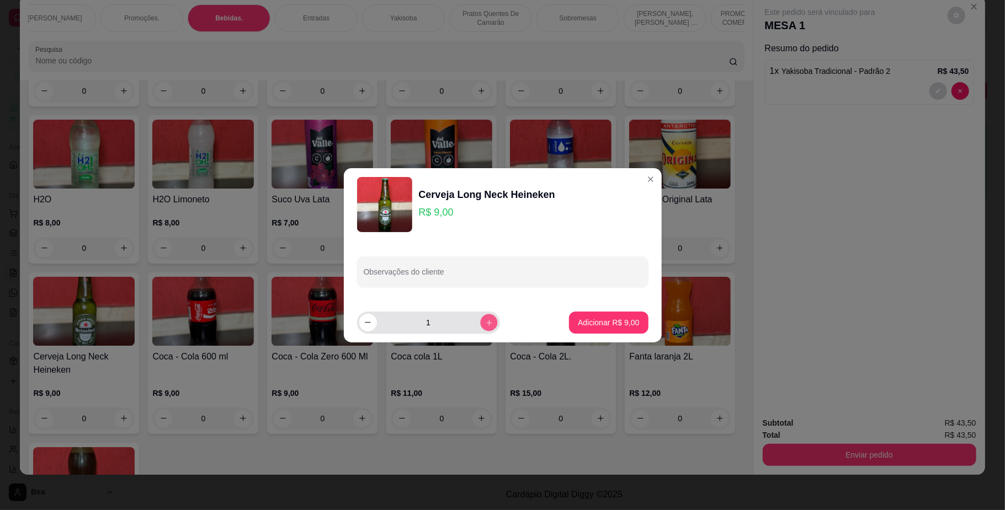
click at [484, 322] on icon "increase-product-quantity" at bounding box center [488, 322] width 8 height 8
type input "2"
click at [577, 323] on p "Adicionar R$ 18,00" at bounding box center [606, 322] width 64 height 10
type input "2"
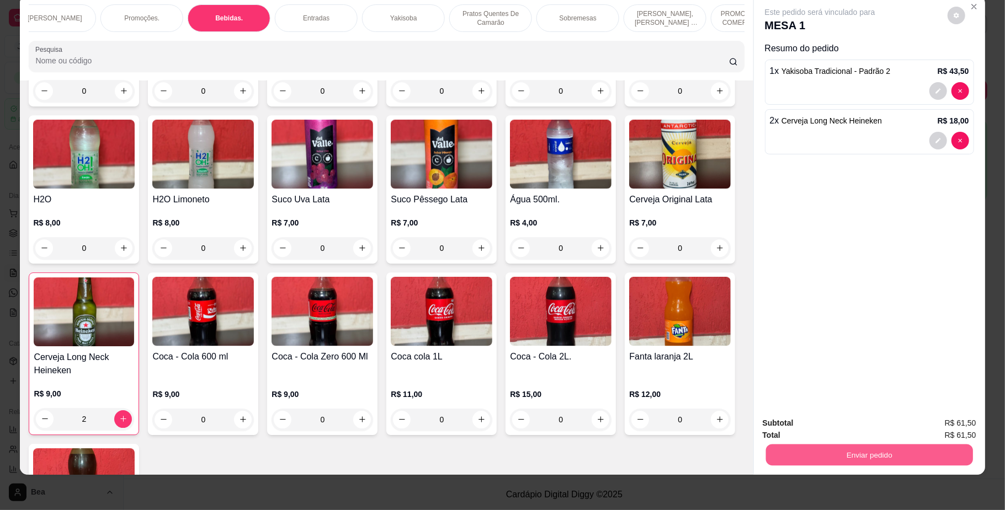
click at [846, 457] on button "Enviar pedido" at bounding box center [868, 456] width 207 height 22
click at [949, 429] on button "Enviar pedido" at bounding box center [946, 428] width 61 height 20
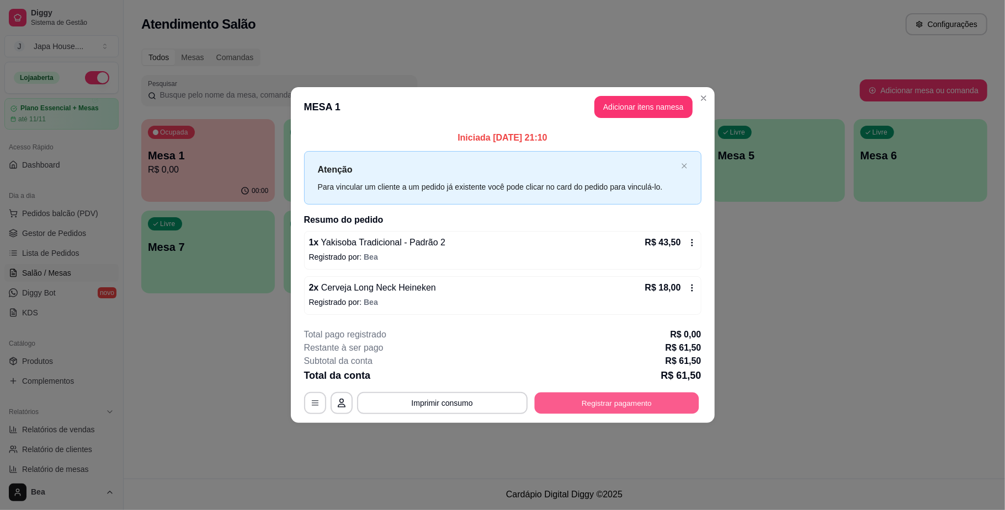
click at [628, 394] on button "Registrar pagamento" at bounding box center [616, 404] width 164 height 22
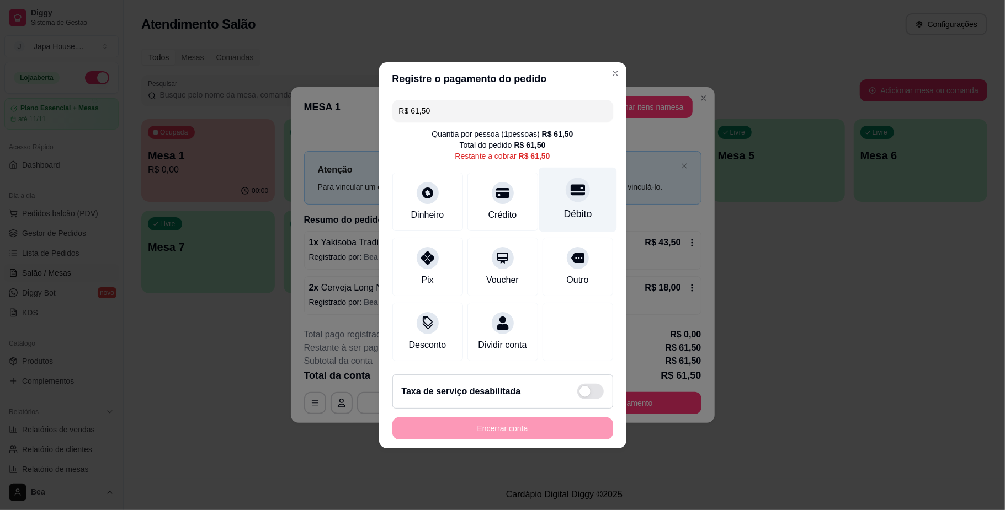
click at [559, 215] on div "Débito" at bounding box center [577, 199] width 78 height 65
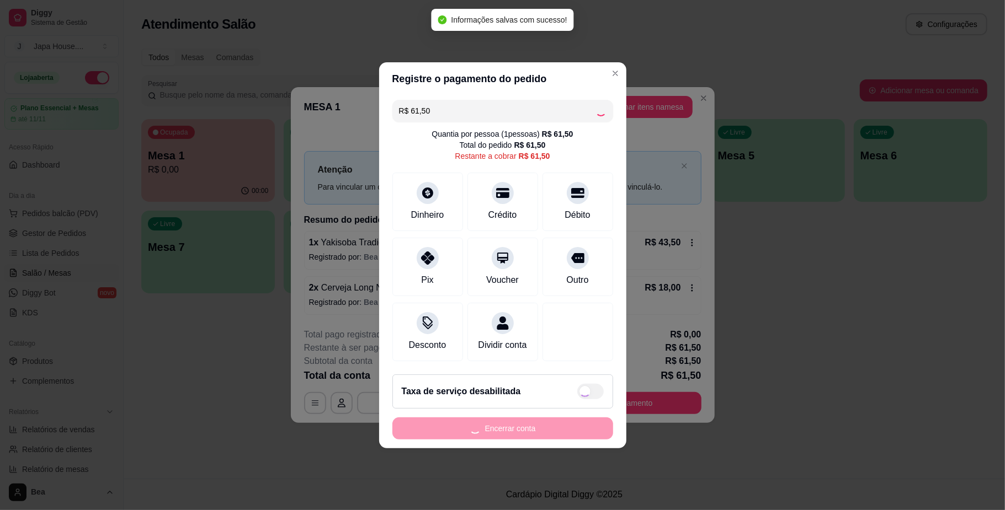
type input "R$ 0,00"
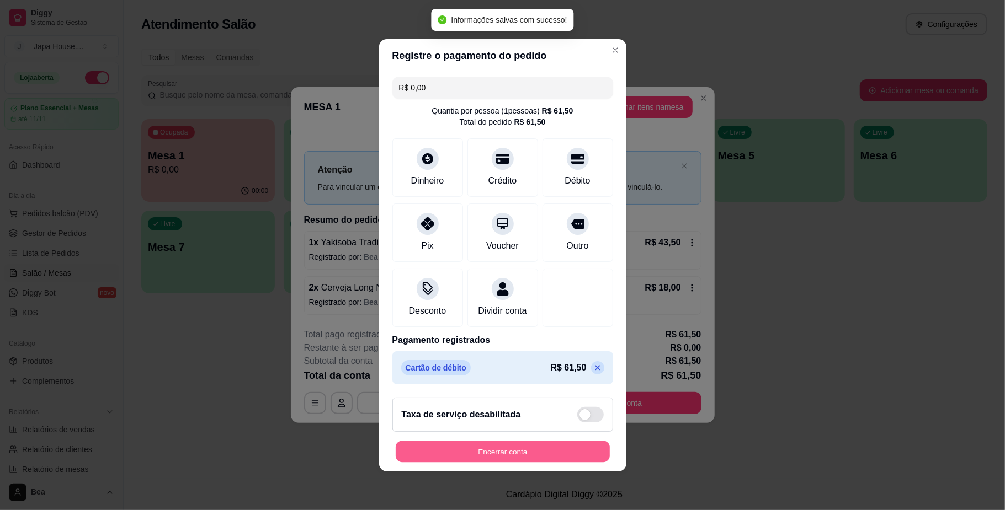
click at [478, 461] on button "Encerrar conta" at bounding box center [503, 452] width 214 height 22
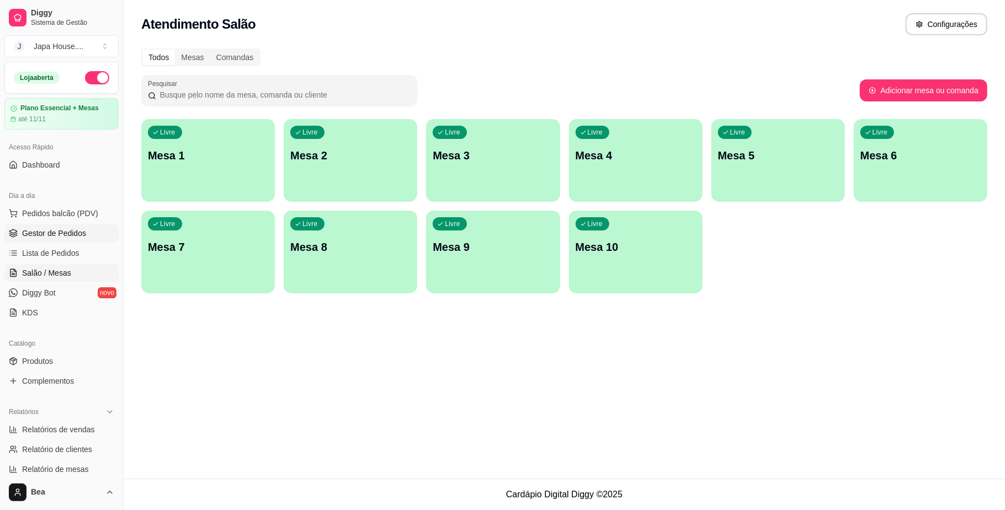
click at [76, 232] on span "Gestor de Pedidos" at bounding box center [54, 233] width 64 height 11
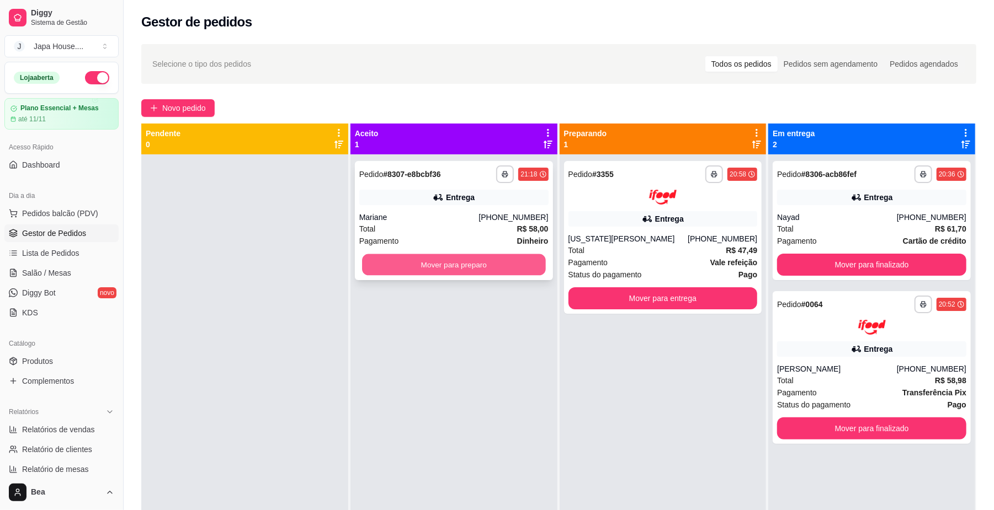
click at [506, 269] on button "Mover para preparo" at bounding box center [453, 265] width 183 height 22
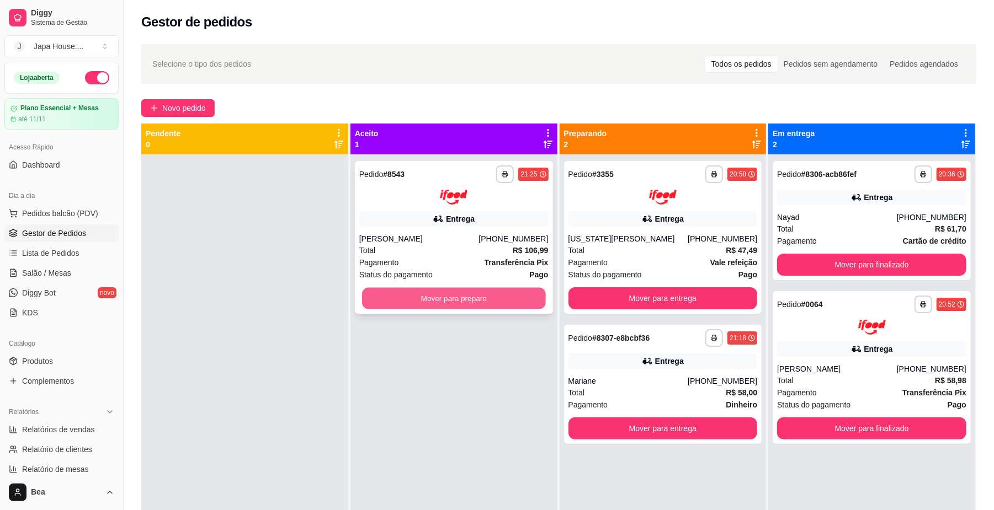
click at [481, 294] on button "Mover para preparo" at bounding box center [453, 298] width 183 height 22
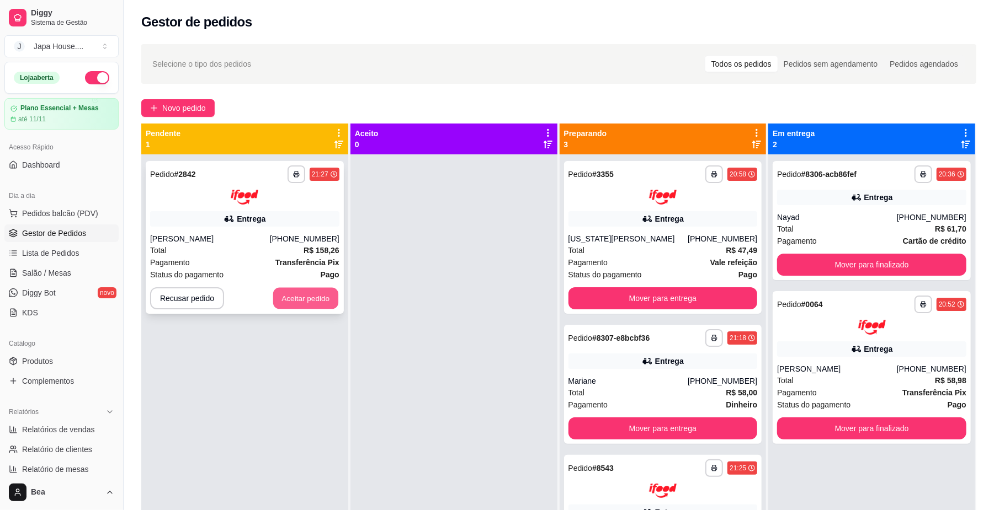
click at [310, 299] on button "Aceitar pedido" at bounding box center [305, 298] width 65 height 22
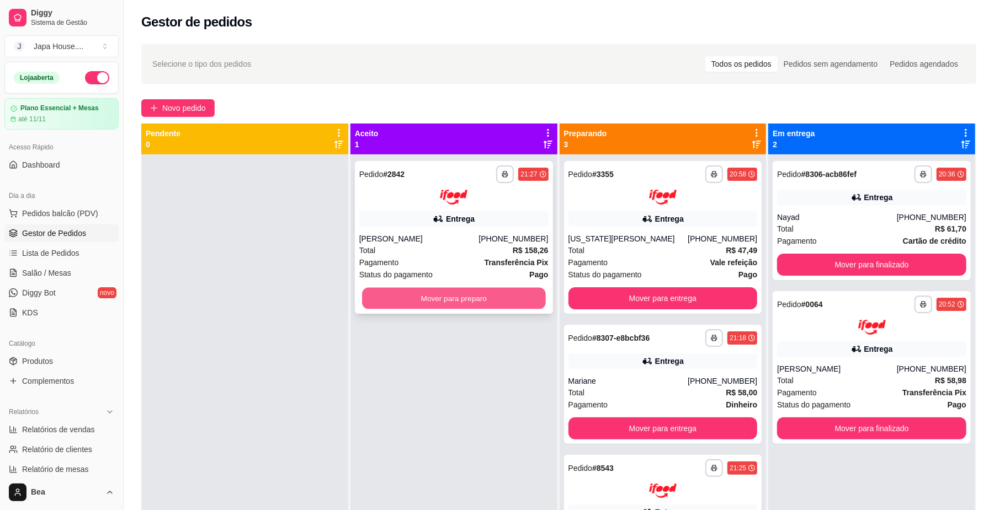
click at [396, 299] on button "Mover para preparo" at bounding box center [453, 298] width 183 height 22
click at [396, 299] on button "Mover para preparo" at bounding box center [453, 298] width 189 height 22
click at [508, 292] on button "Mover para preparo" at bounding box center [453, 298] width 183 height 22
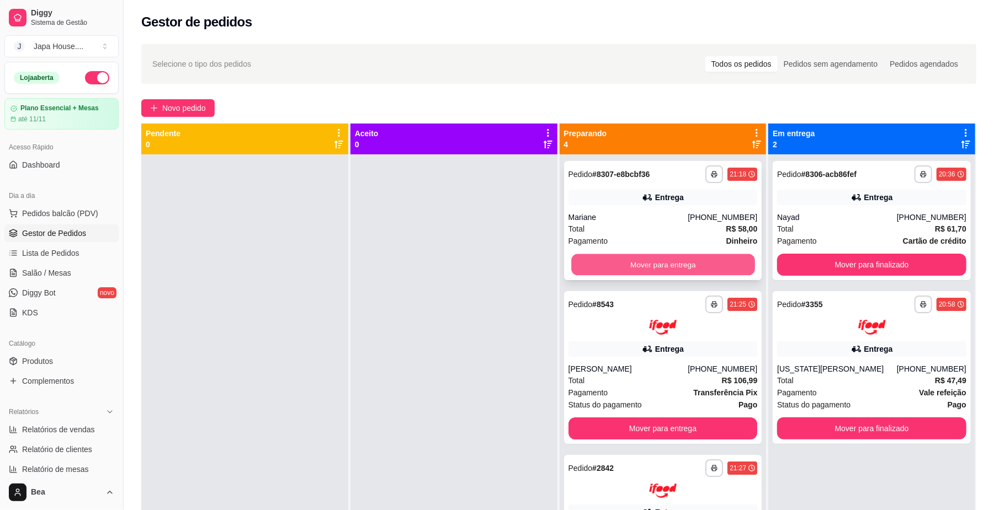
click at [683, 267] on button "Mover para entrega" at bounding box center [662, 265] width 183 height 22
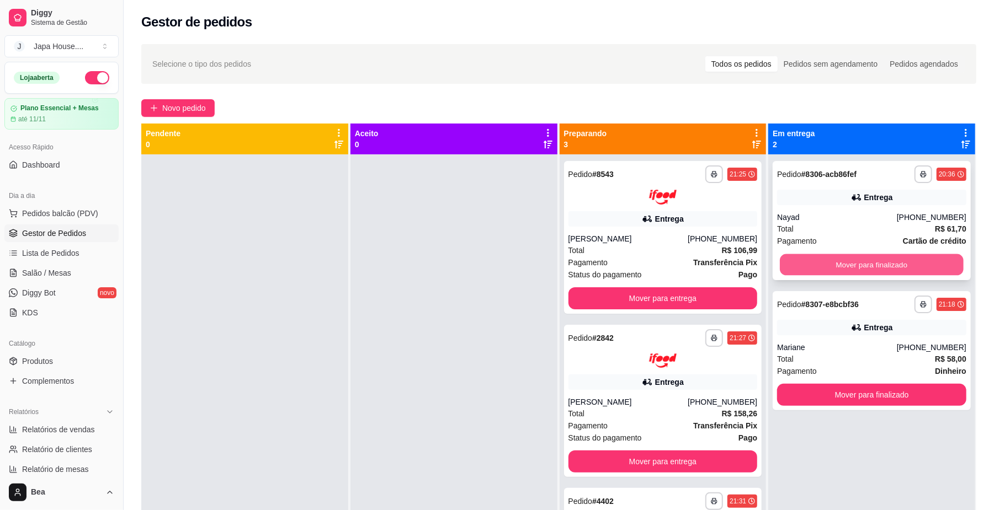
click at [821, 262] on button "Mover para finalizado" at bounding box center [871, 265] width 183 height 22
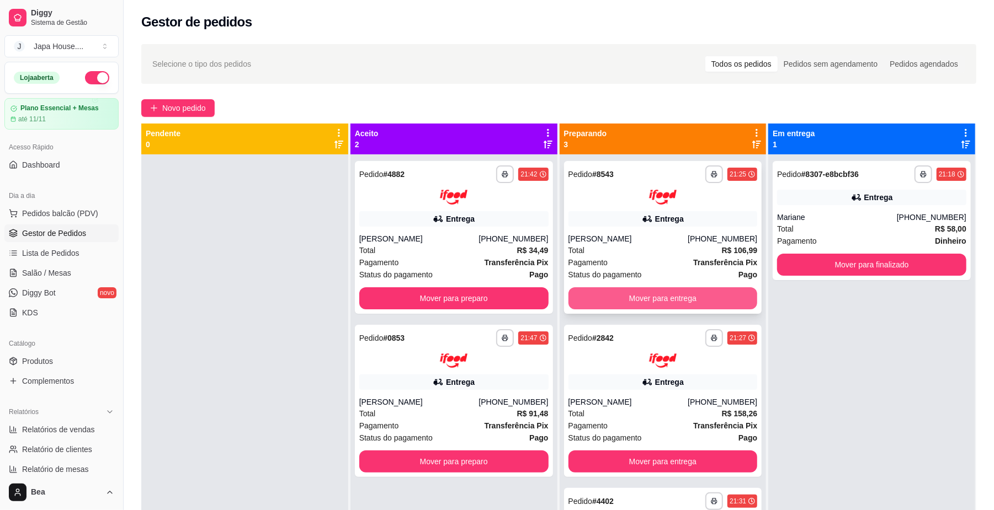
click at [612, 301] on button "Mover para entrega" at bounding box center [662, 298] width 189 height 22
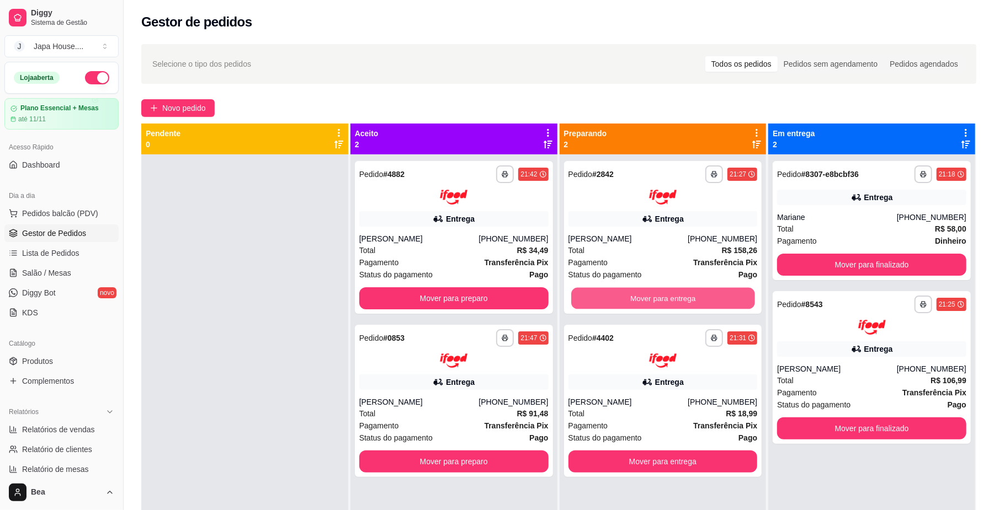
click at [612, 301] on button "Mover para entrega" at bounding box center [662, 298] width 183 height 22
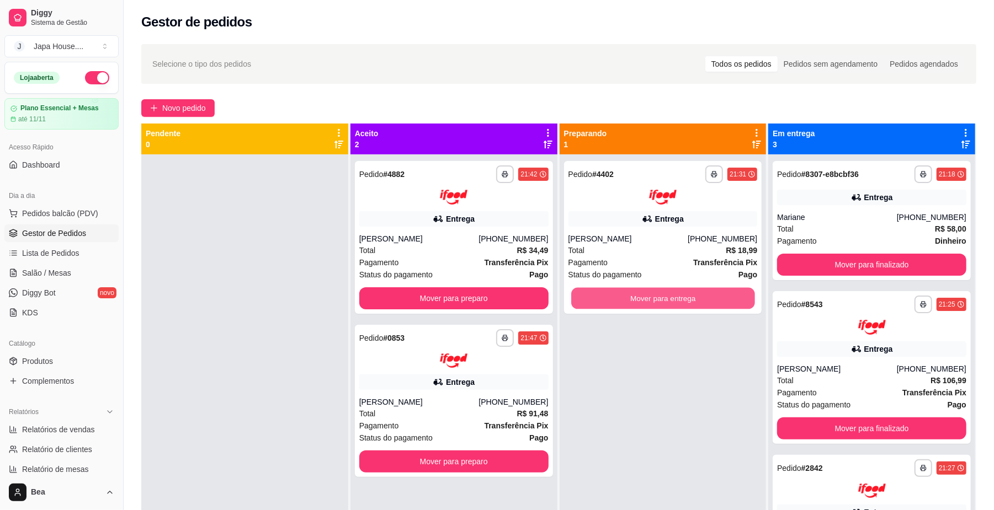
click at [605, 294] on button "Mover para entrega" at bounding box center [662, 298] width 183 height 22
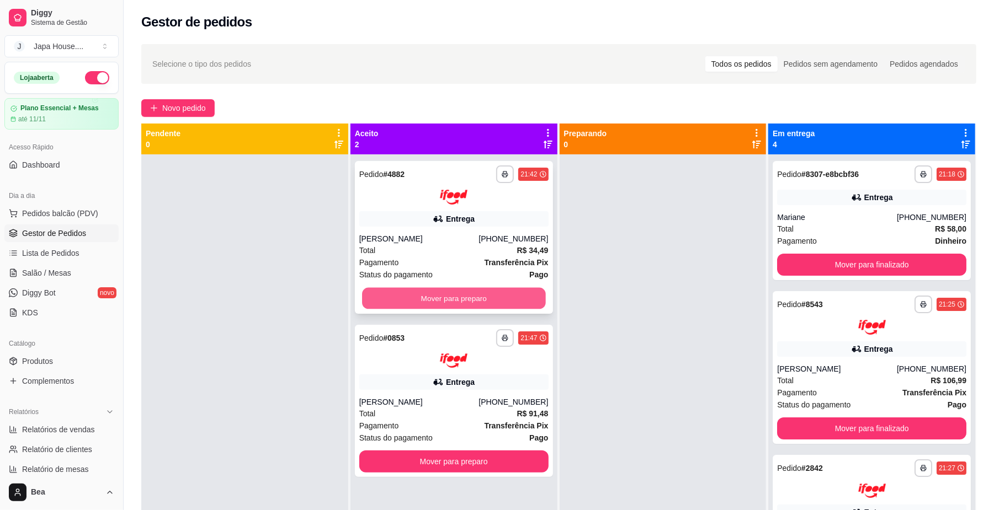
click at [517, 298] on button "Mover para preparo" at bounding box center [453, 298] width 183 height 22
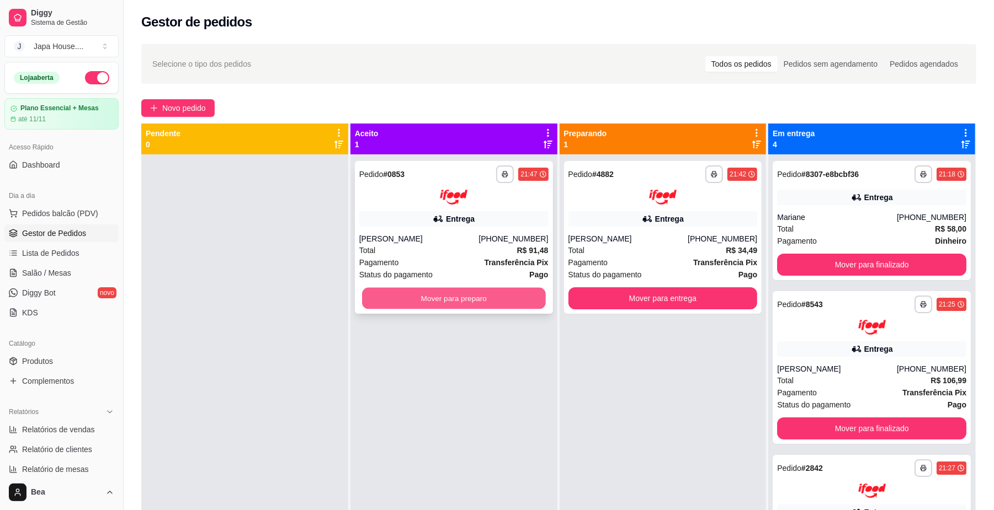
click at [511, 294] on button "Mover para preparo" at bounding box center [453, 298] width 183 height 22
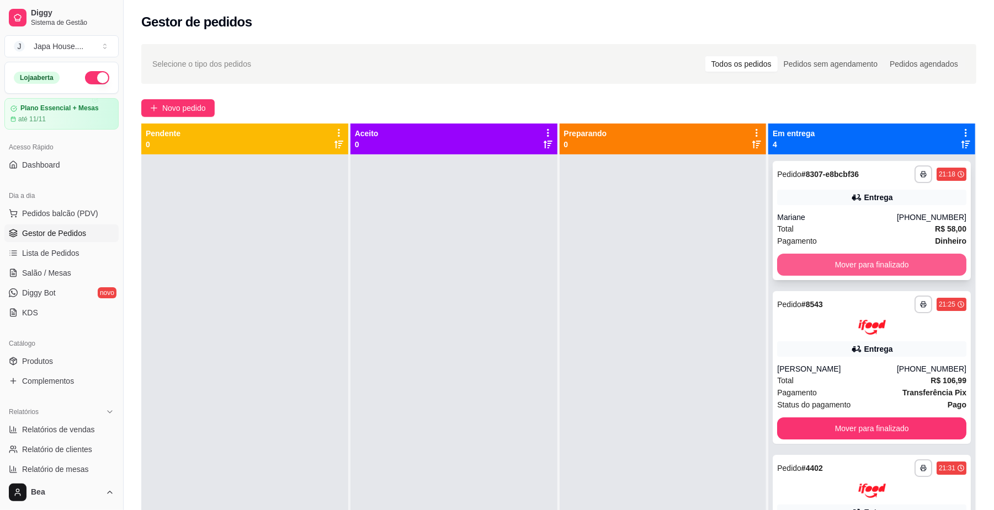
click at [852, 265] on button "Mover para finalizado" at bounding box center [871, 265] width 189 height 22
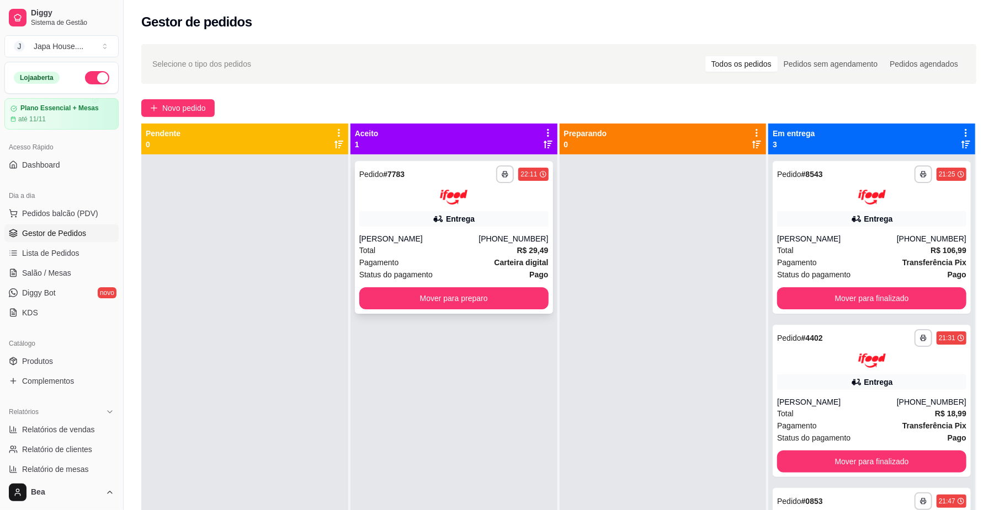
click at [529, 250] on strong "R$ 29,49" at bounding box center [532, 250] width 31 height 9
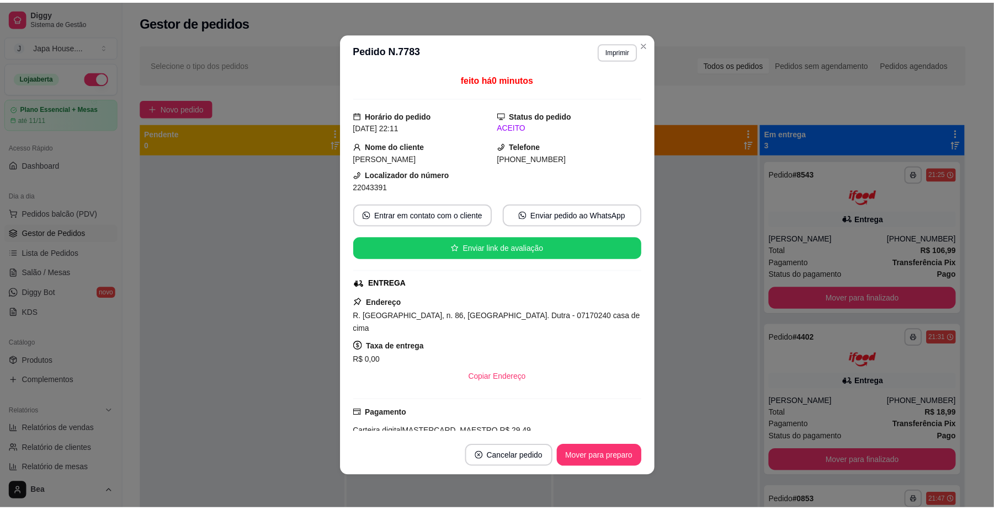
scroll to position [216, 0]
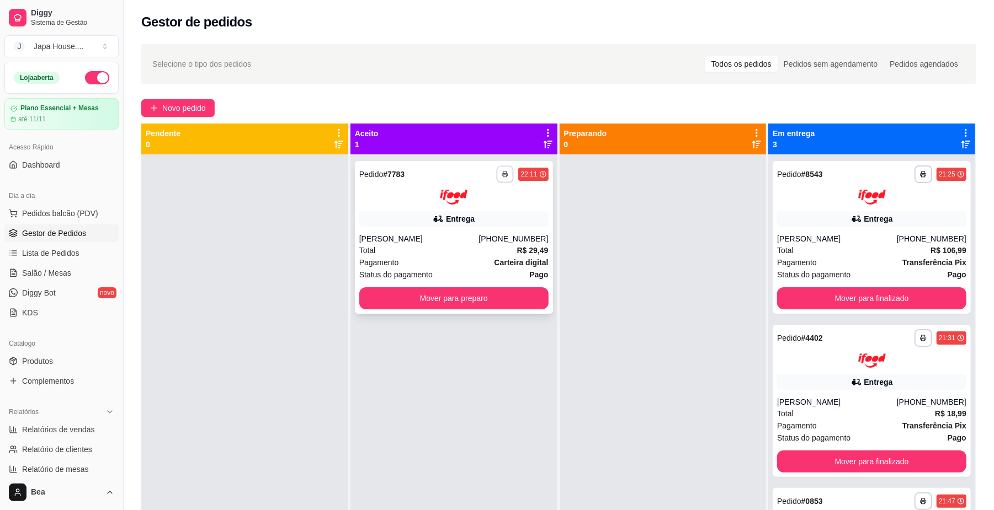
click at [503, 175] on icon "button" at bounding box center [506, 175] width 6 height 2
click at [498, 213] on button "IMPRESSORA" at bounding box center [471, 212] width 77 height 17
click at [503, 172] on polyline "button" at bounding box center [504, 173] width 3 height 2
click at [478, 211] on button "IMPRESSORA" at bounding box center [471, 213] width 80 height 18
click at [504, 175] on button "button" at bounding box center [505, 175] width 18 height 18
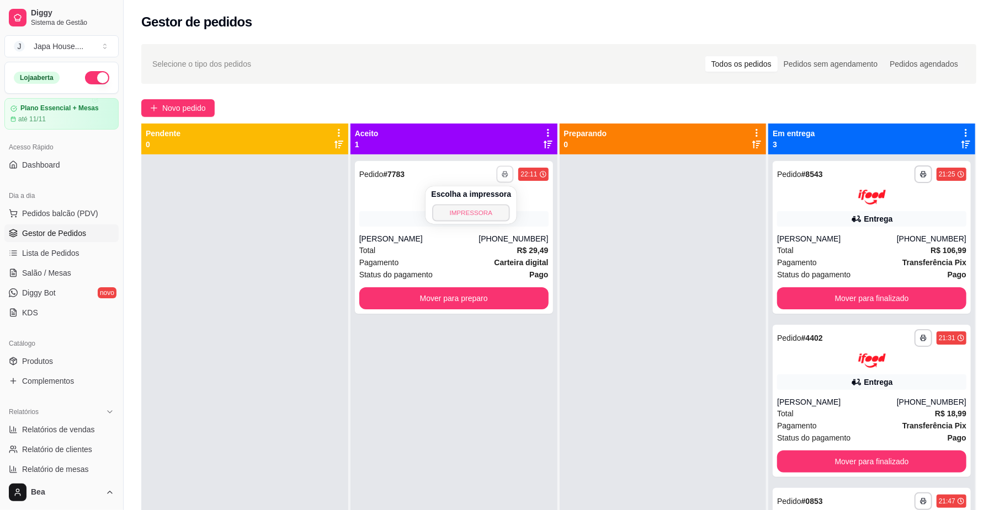
click at [490, 205] on button "IMPRESSORA" at bounding box center [471, 212] width 77 height 17
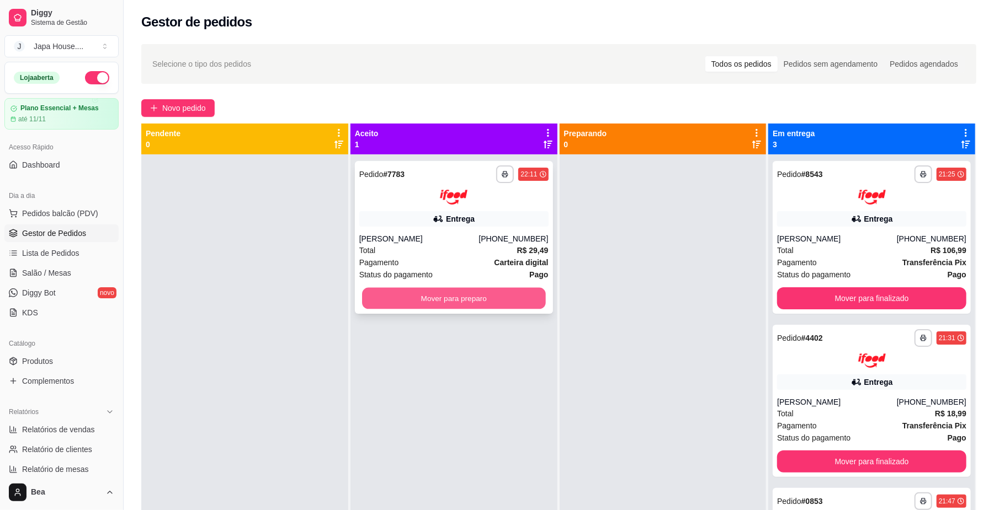
click at [524, 305] on button "Mover para preparo" at bounding box center [453, 298] width 183 height 22
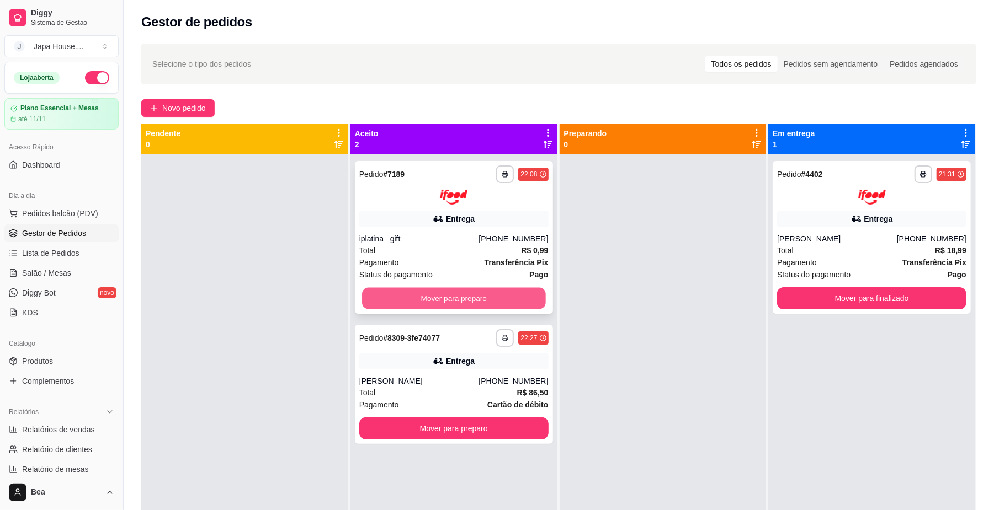
click at [501, 298] on button "Mover para preparo" at bounding box center [453, 298] width 183 height 22
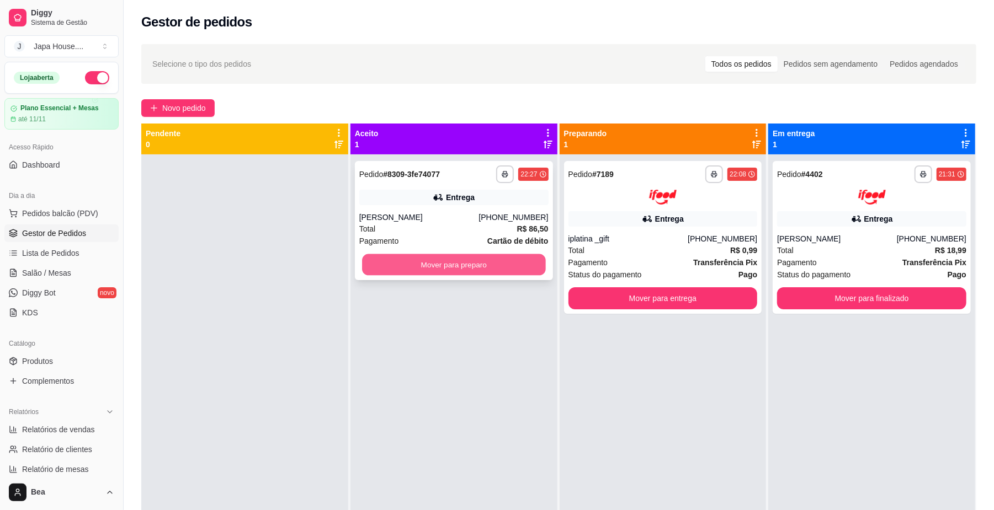
click at [502, 265] on button "Mover para preparo" at bounding box center [453, 265] width 183 height 22
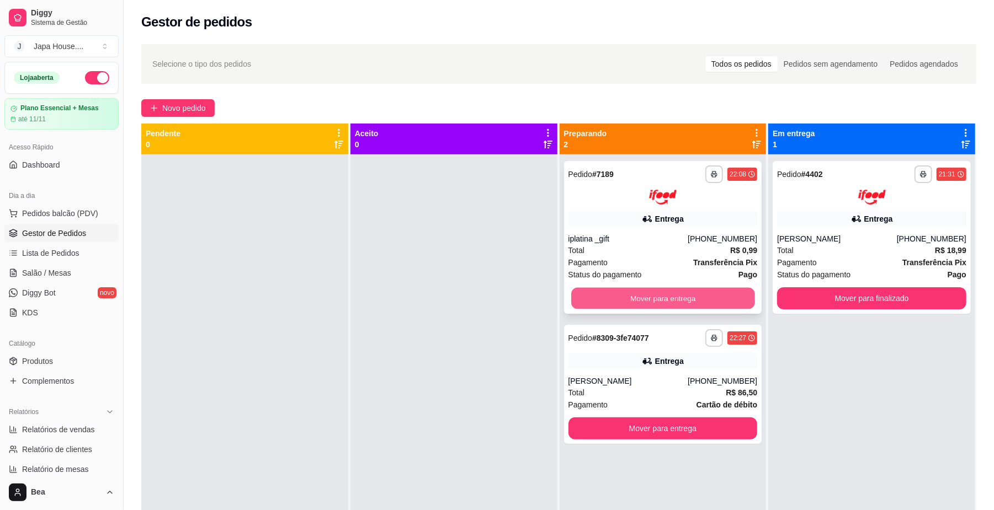
click at [645, 297] on button "Mover para entrega" at bounding box center [662, 298] width 183 height 22
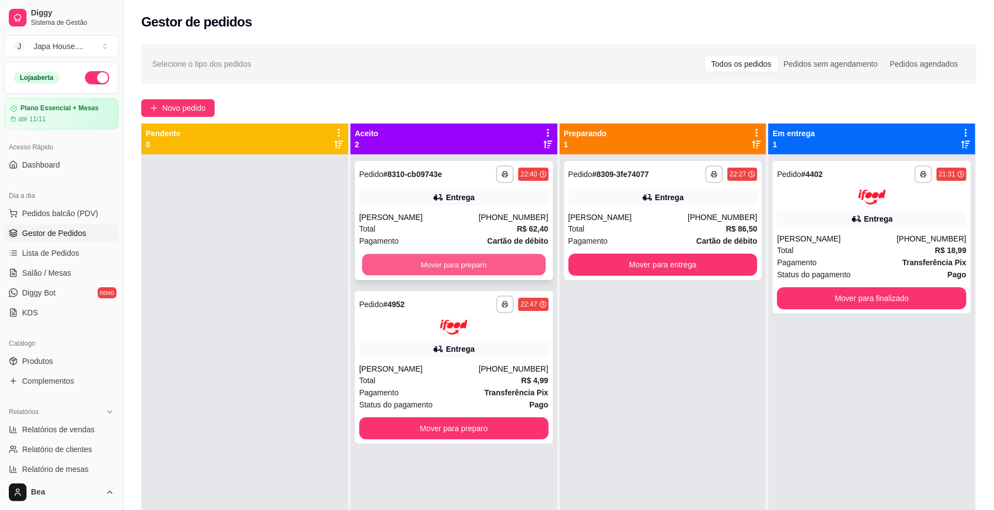
click at [495, 258] on button "Mover para preparo" at bounding box center [453, 265] width 183 height 22
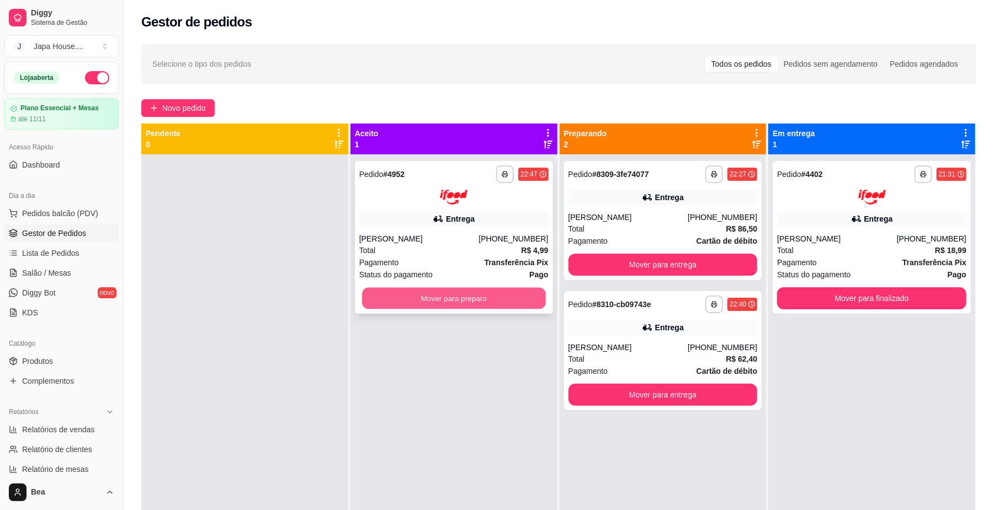
click at [502, 301] on button "Mover para preparo" at bounding box center [453, 298] width 183 height 22
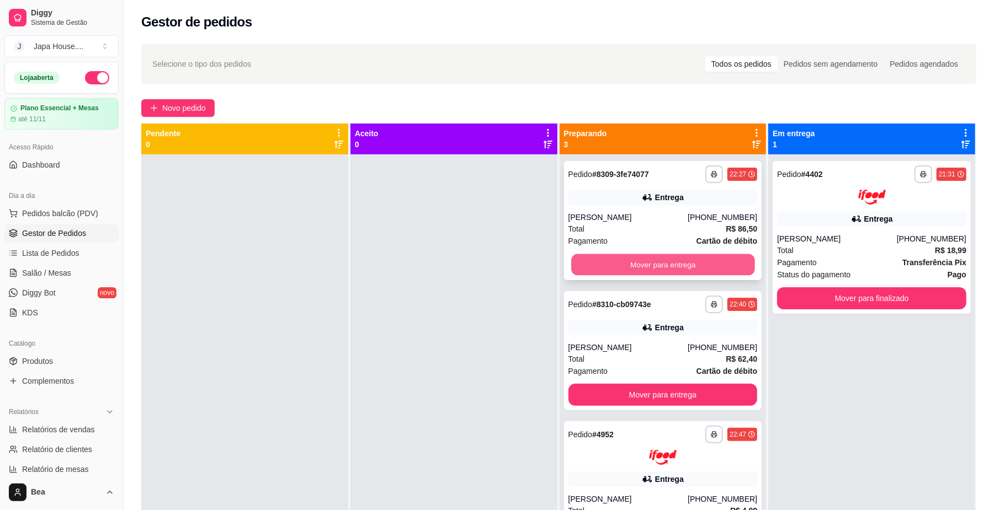
click at [685, 259] on button "Mover para entrega" at bounding box center [662, 265] width 183 height 22
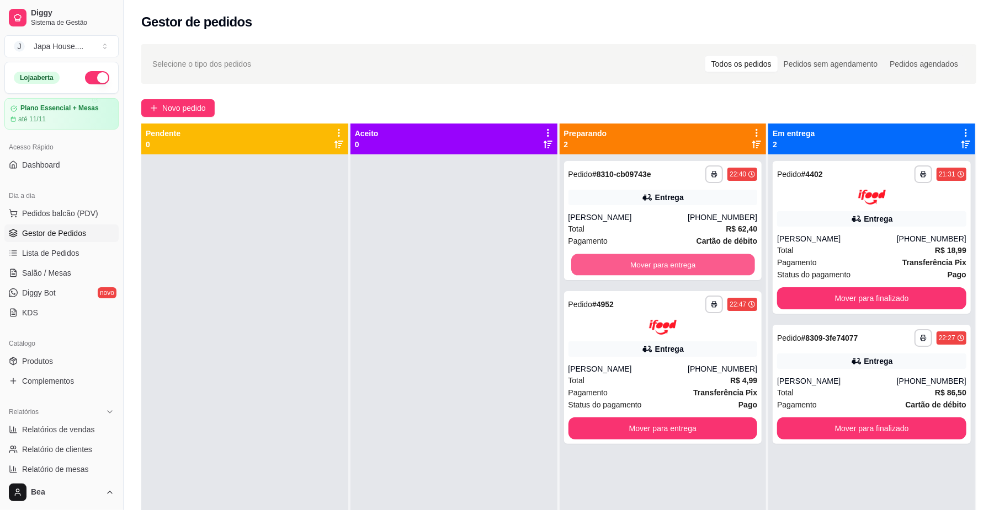
click at [685, 259] on button "Mover para entrega" at bounding box center [662, 265] width 183 height 22
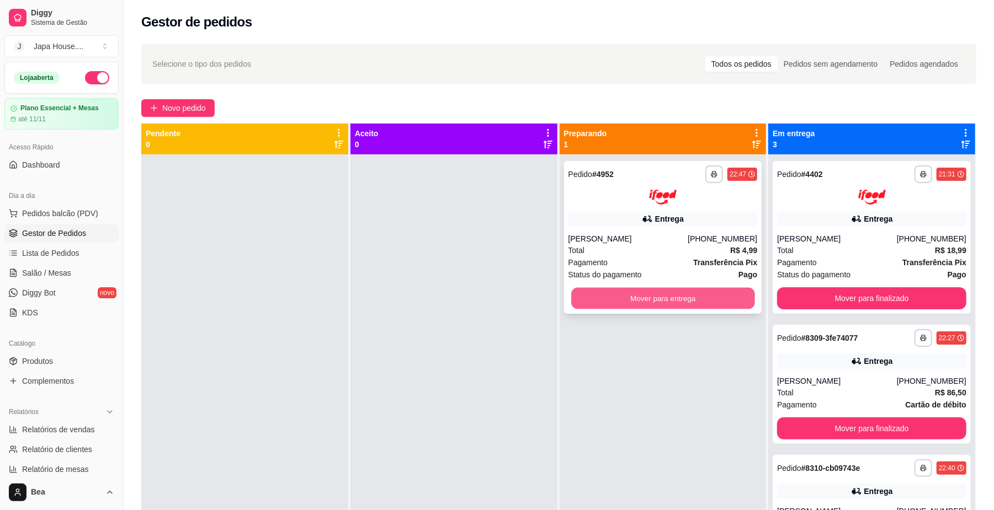
click at [697, 296] on button "Mover para entrega" at bounding box center [662, 298] width 183 height 22
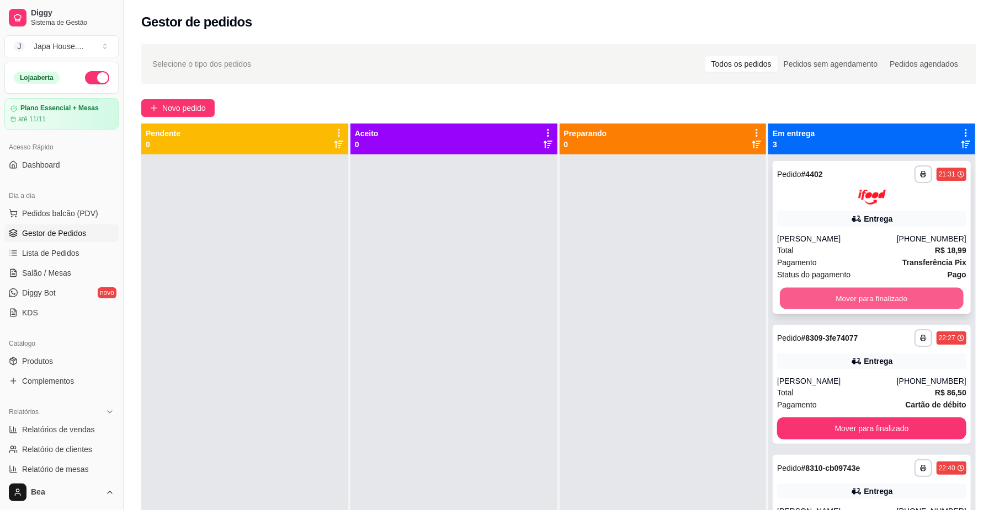
click at [926, 299] on button "Mover para finalizado" at bounding box center [871, 298] width 183 height 22
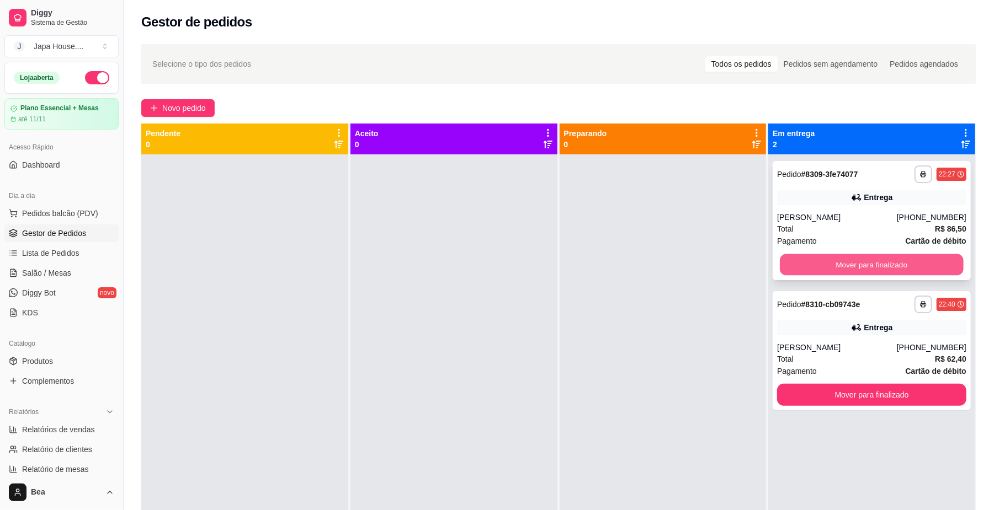
click at [894, 267] on button "Mover para finalizado" at bounding box center [871, 265] width 183 height 22
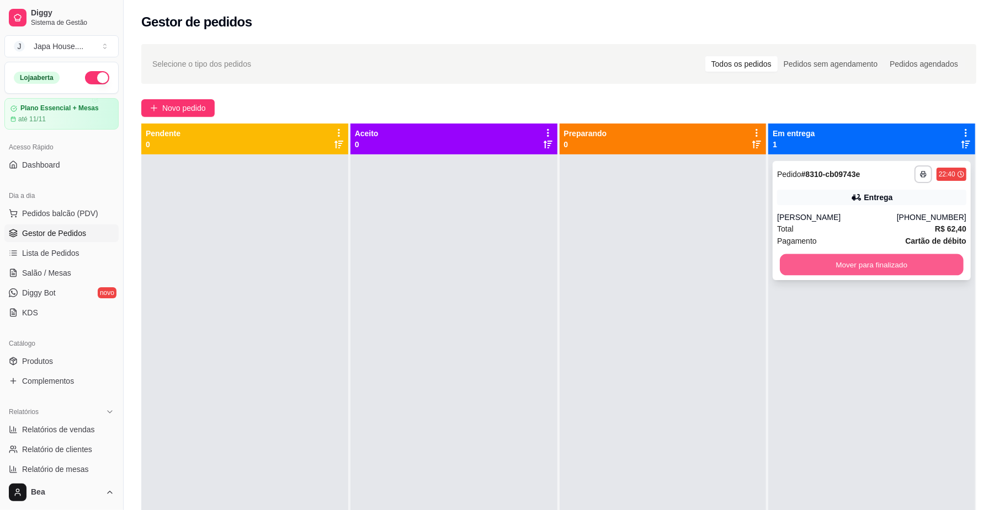
click at [885, 267] on button "Mover para finalizado" at bounding box center [871, 265] width 183 height 22
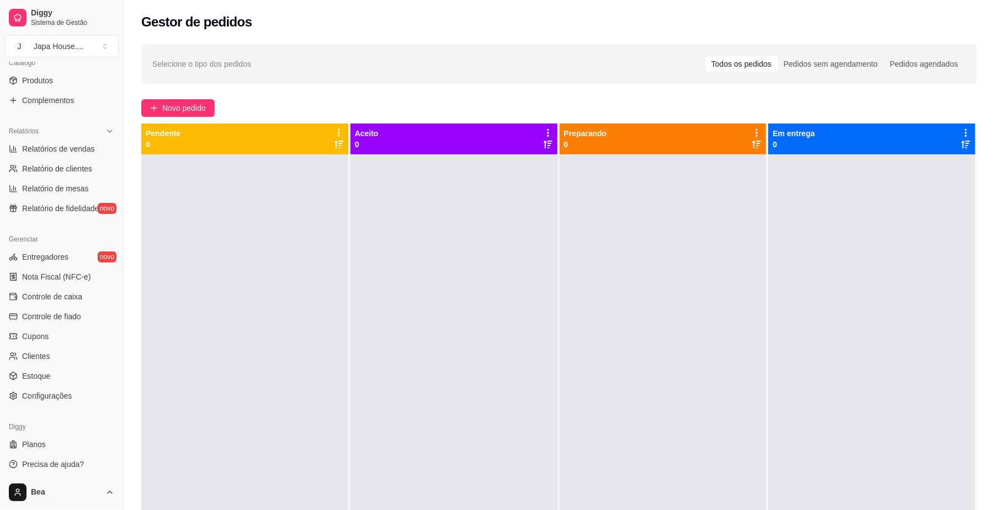
scroll to position [284, 0]
click at [76, 290] on span "Controle de caixa" at bounding box center [52, 294] width 60 height 11
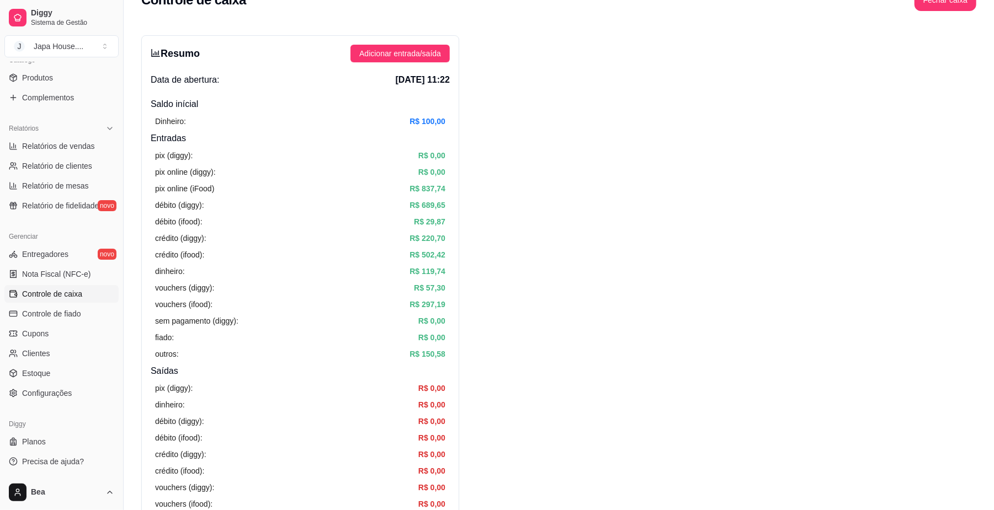
scroll to position [18, 0]
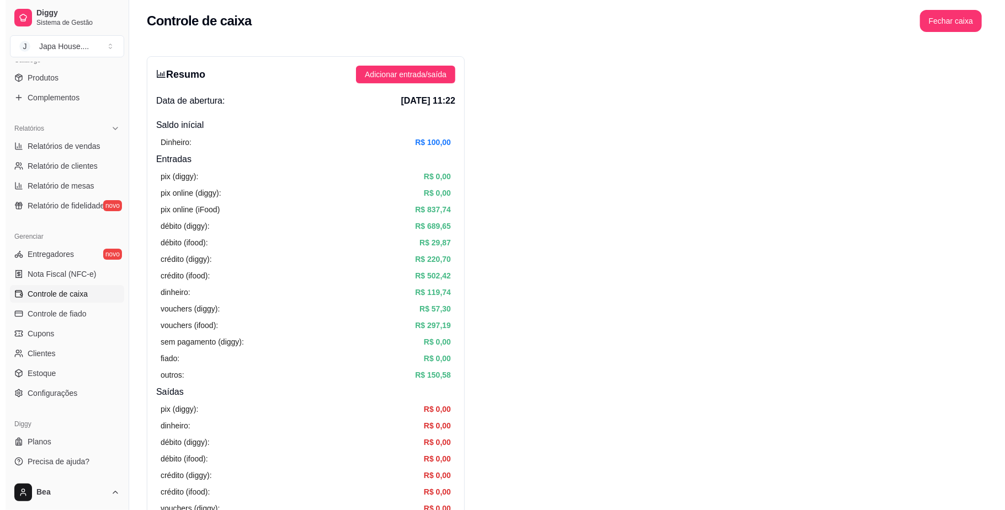
scroll to position [0, 0]
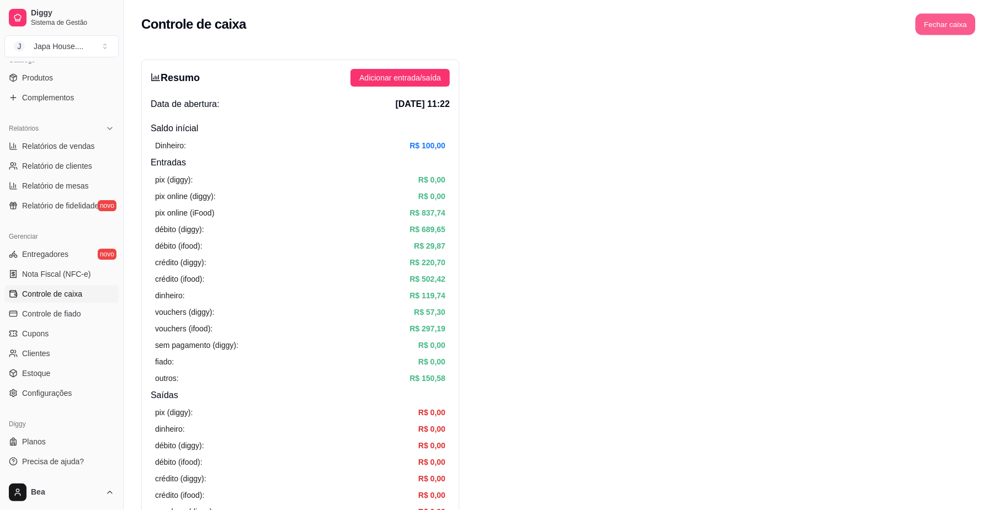
click at [963, 20] on button "Fechar caixa" at bounding box center [945, 25] width 60 height 22
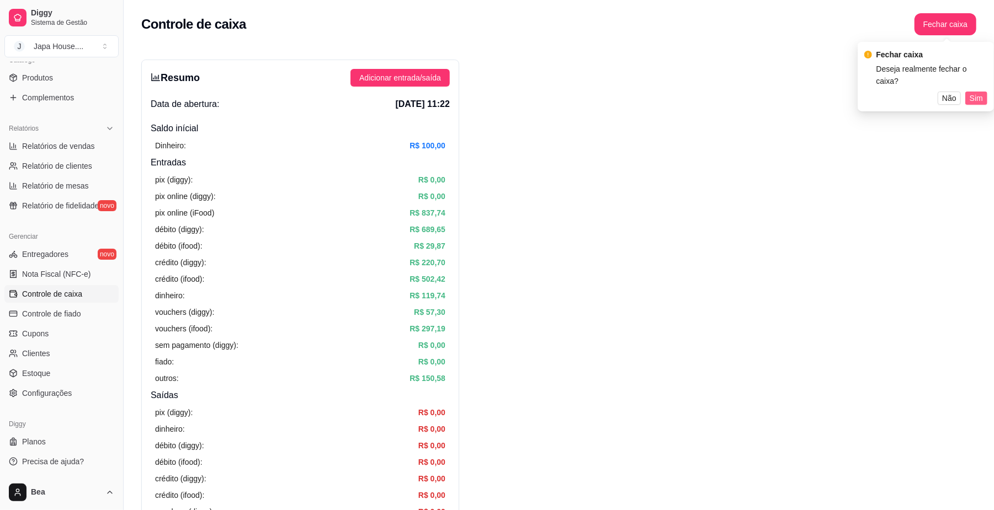
click at [972, 92] on span "Sim" at bounding box center [975, 98] width 13 height 12
